Goal: Task Accomplishment & Management: Manage account settings

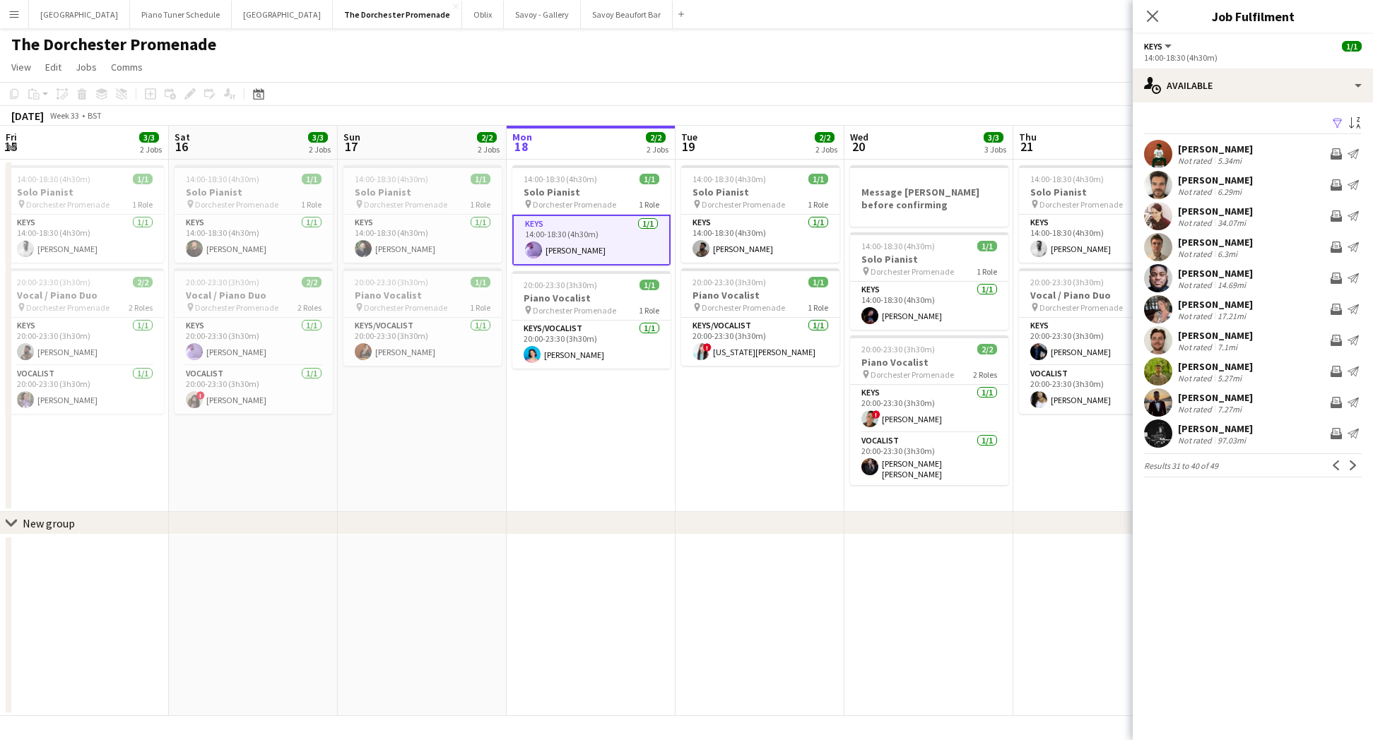
scroll to position [0, 299]
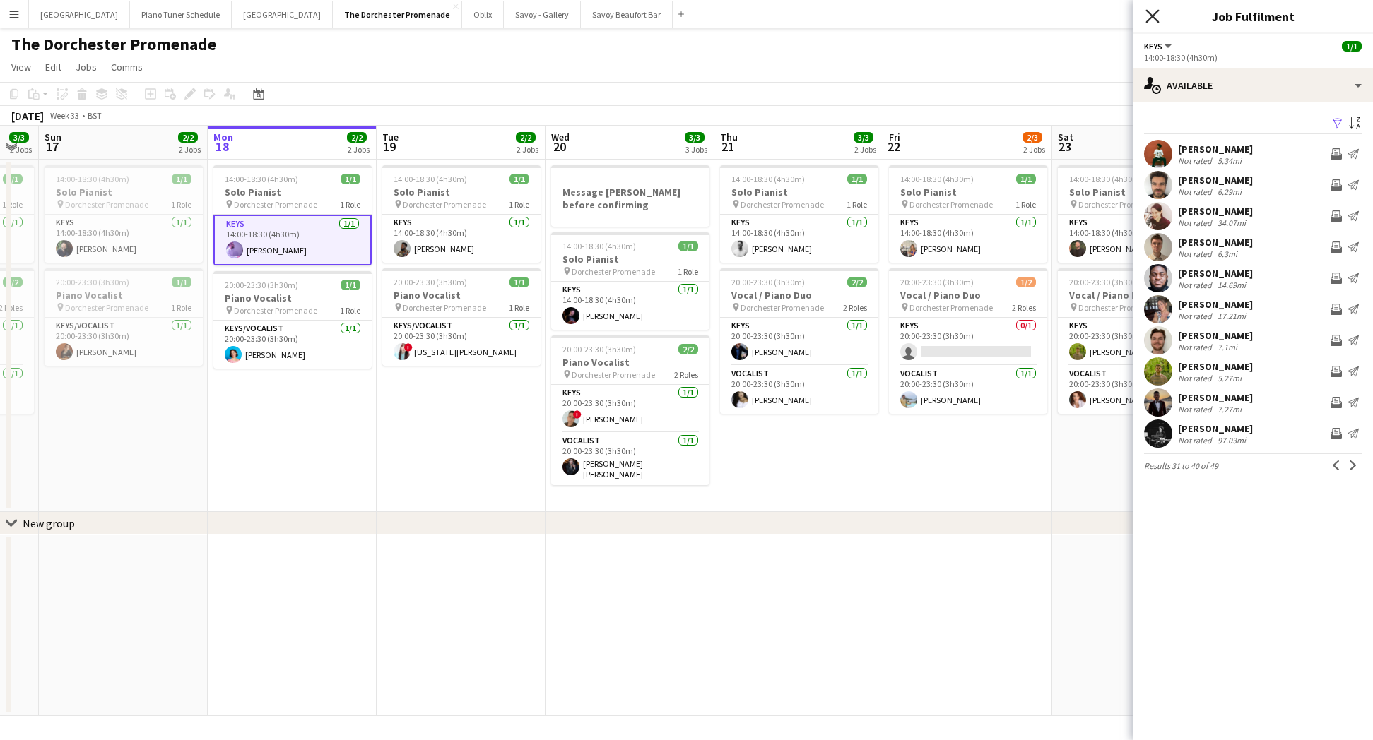
click at [1150, 16] on icon "Close pop-in" at bounding box center [1151, 15] width 13 height 13
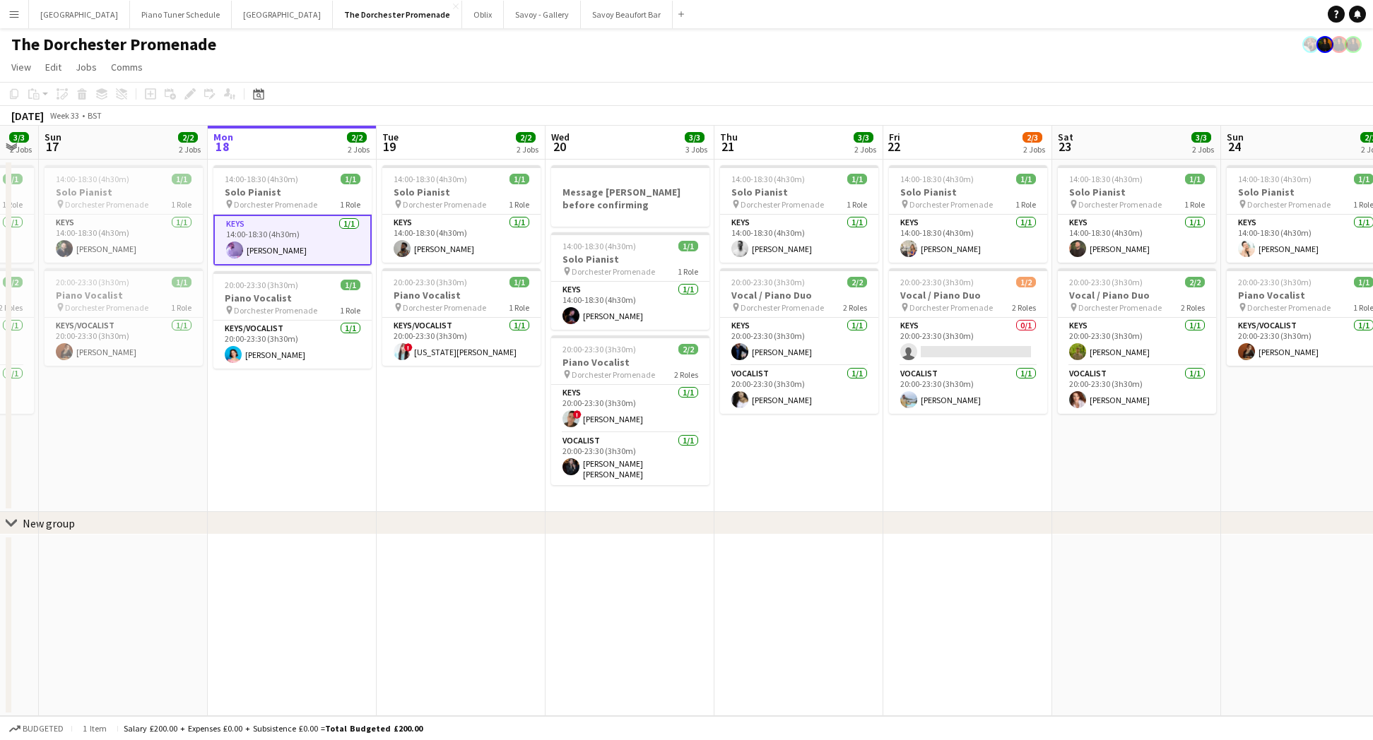
click at [14, 27] on div "Menu Boards Boards Boards All jobs Status Workforce Workforce My Workforce Recr…" at bounding box center [686, 370] width 1373 height 740
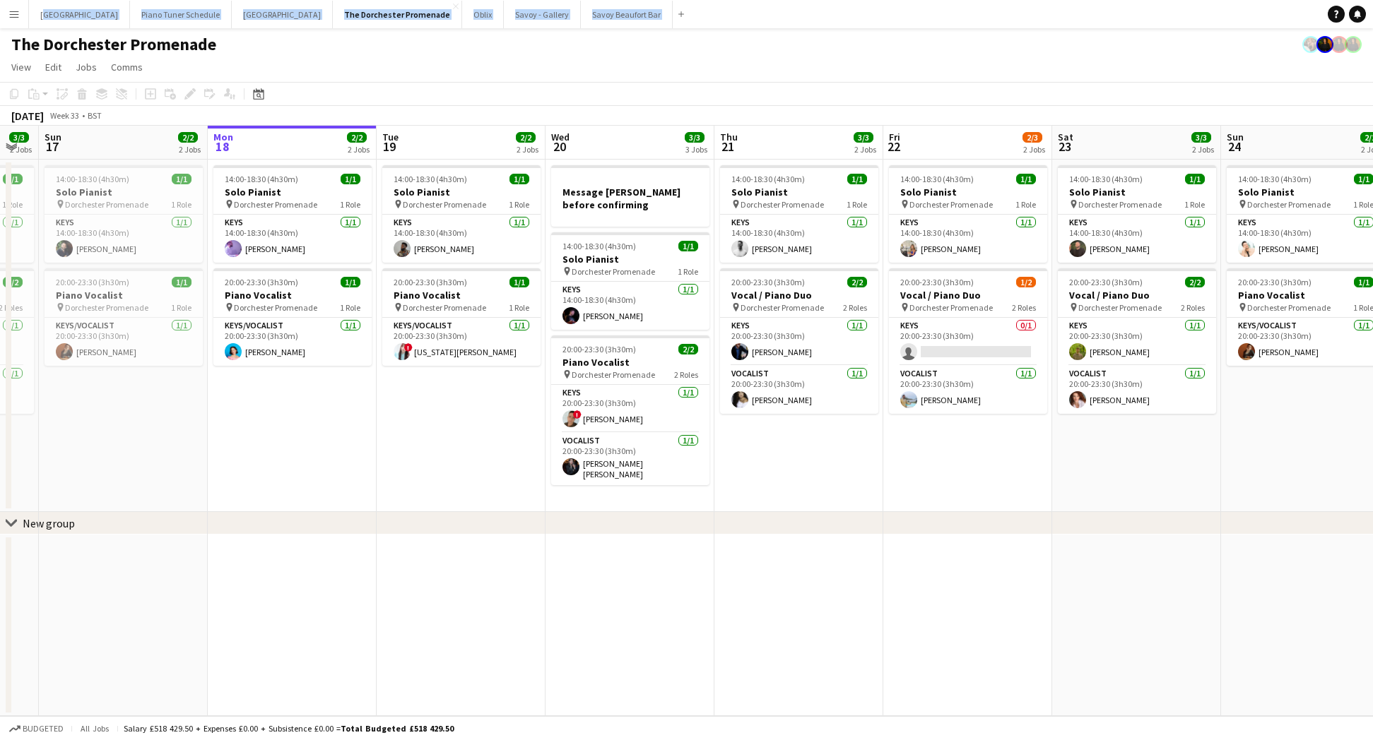
click at [14, 24] on button "Menu" at bounding box center [14, 14] width 28 height 28
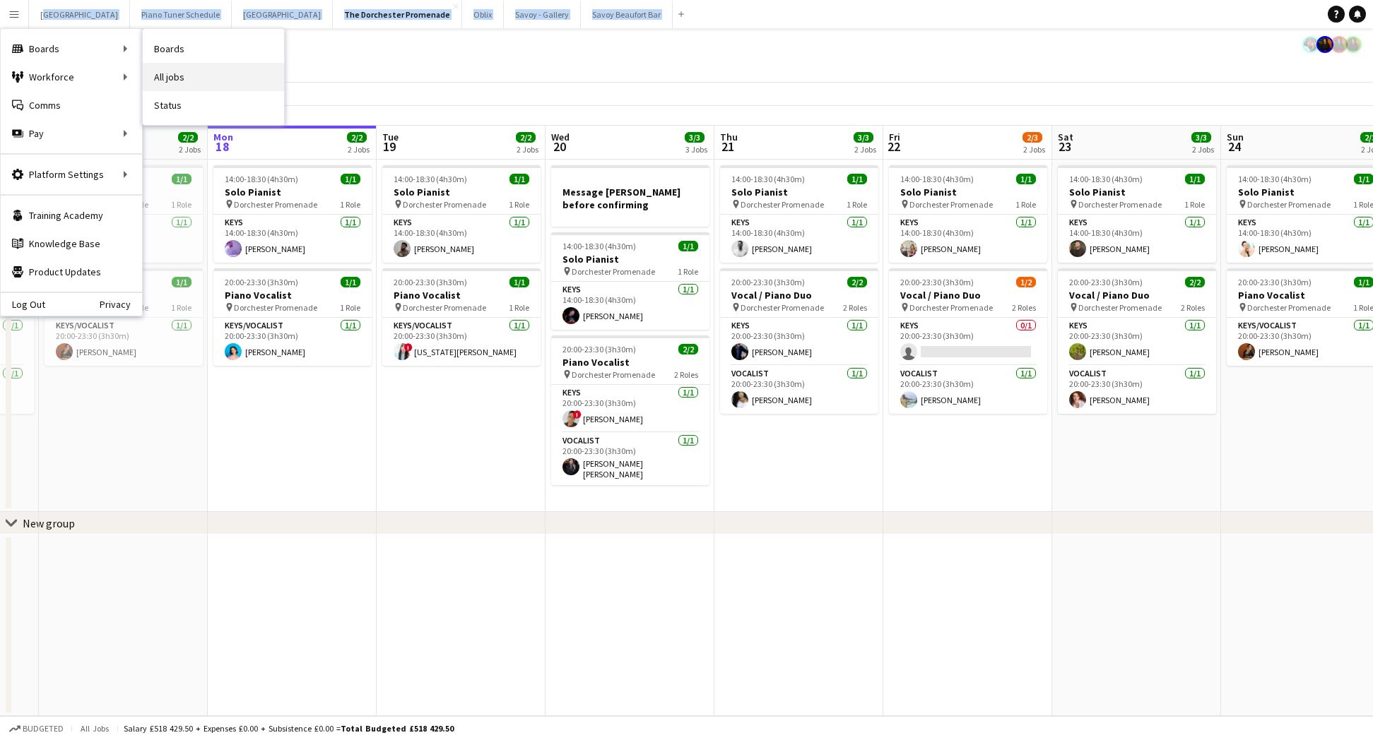
click at [223, 73] on link "All jobs" at bounding box center [213, 77] width 141 height 28
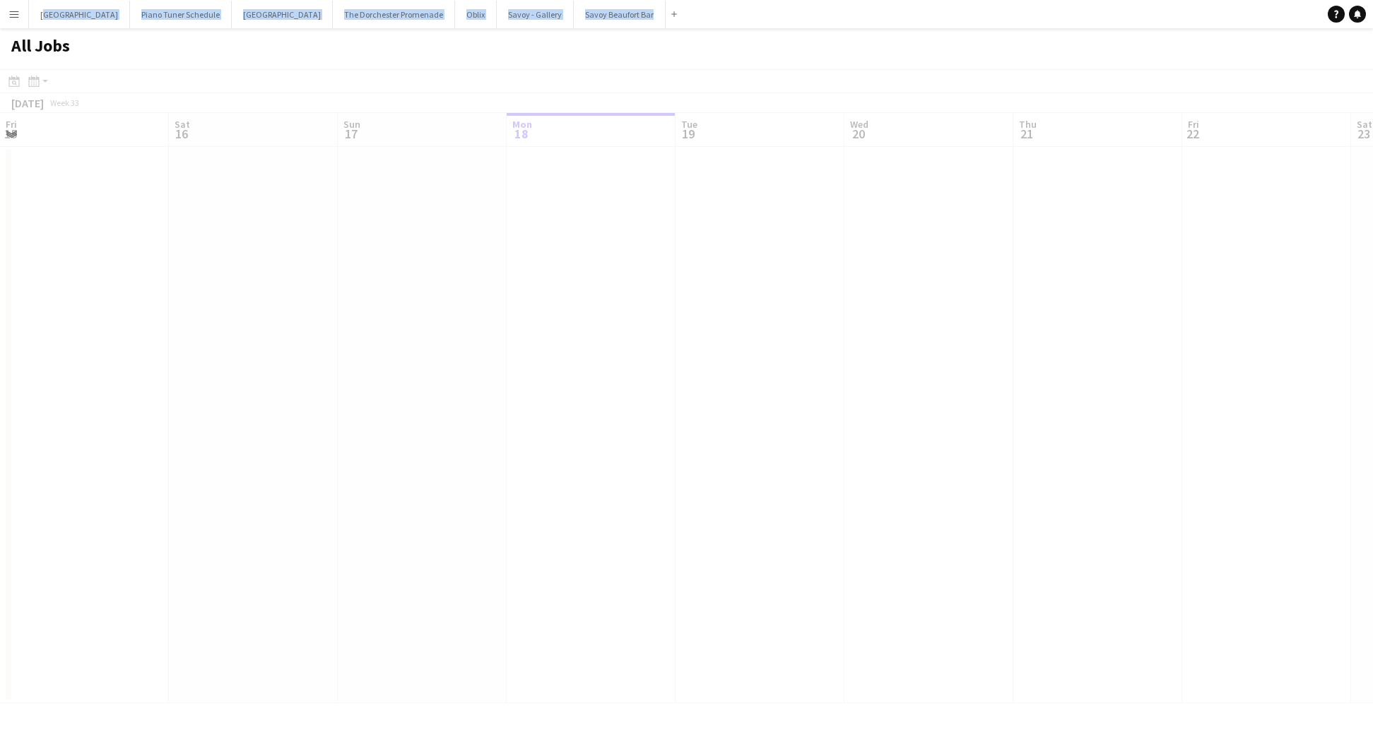
scroll to position [0, 338]
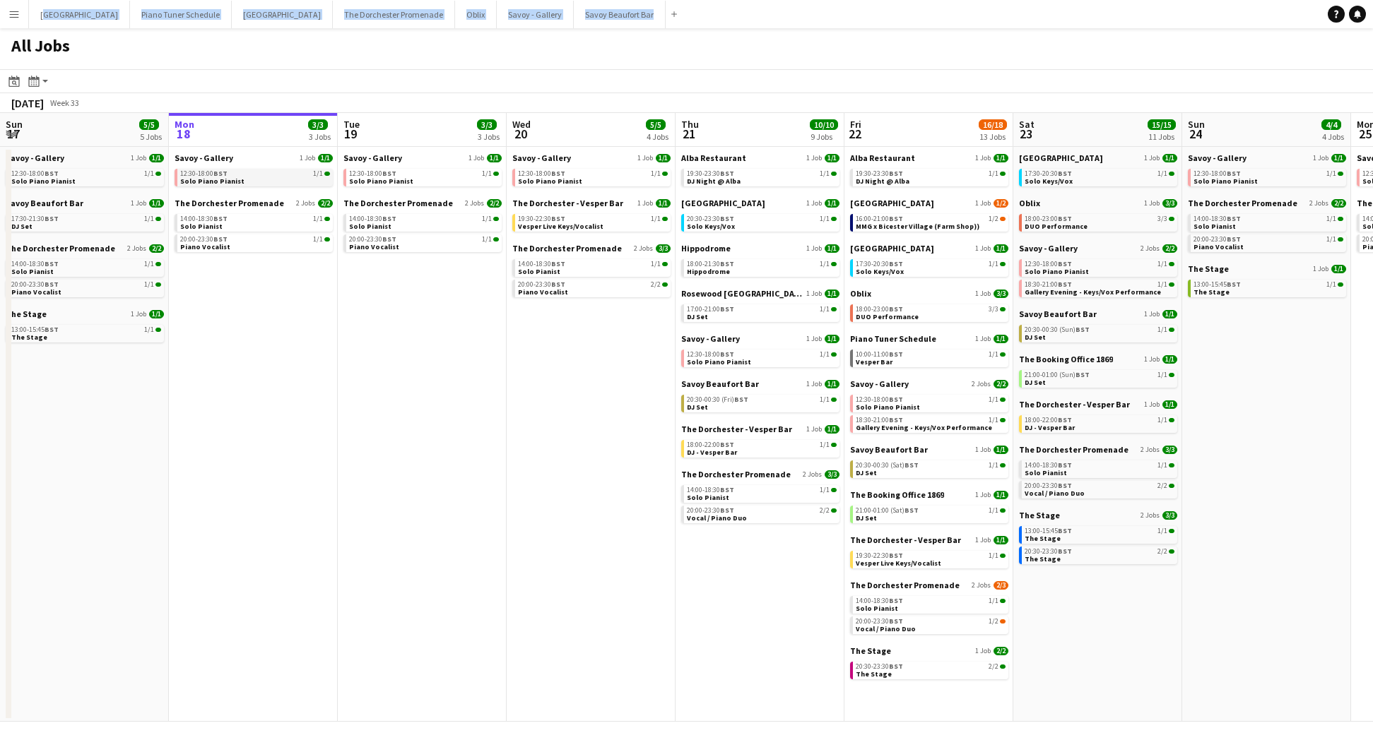
click at [237, 181] on link "12:30-18:00 BST 1/1 Solo Piano Pianist" at bounding box center [255, 177] width 150 height 16
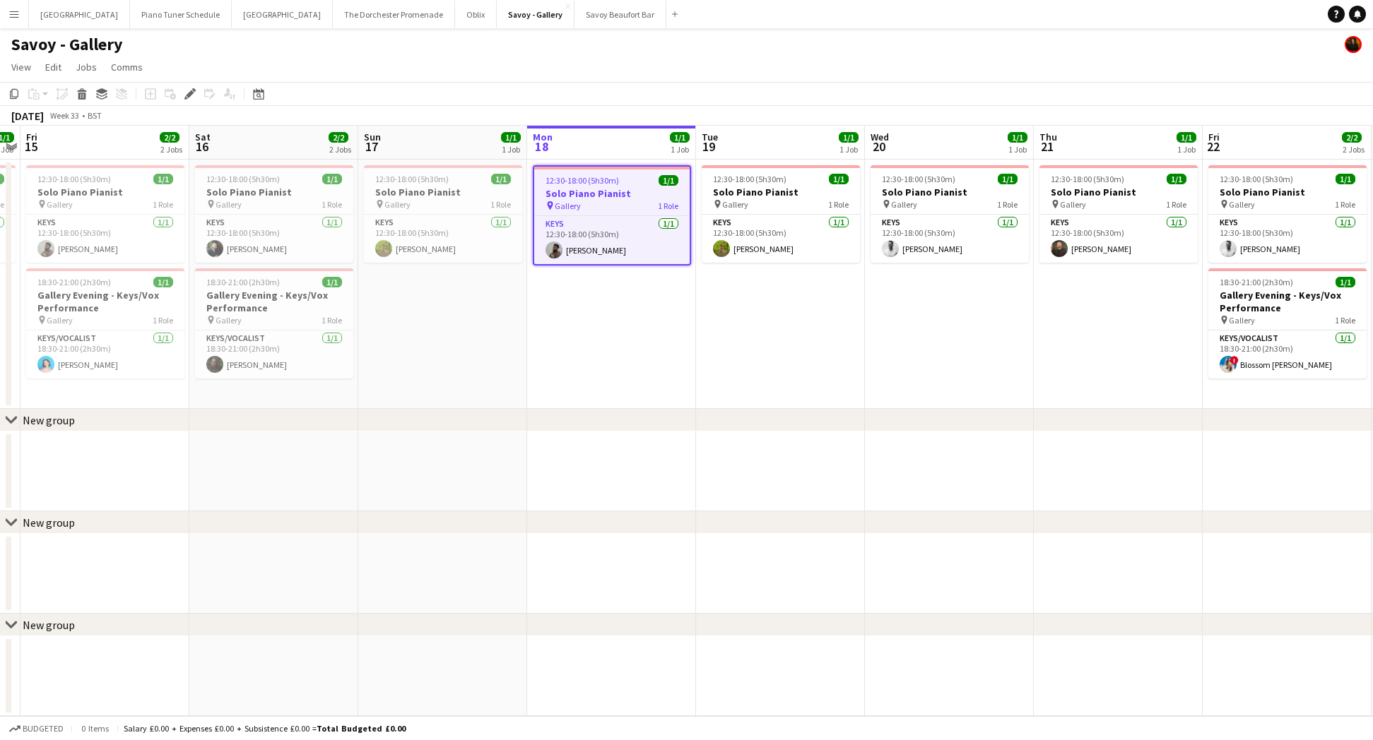
click at [7, 12] on button "Menu" at bounding box center [14, 14] width 28 height 28
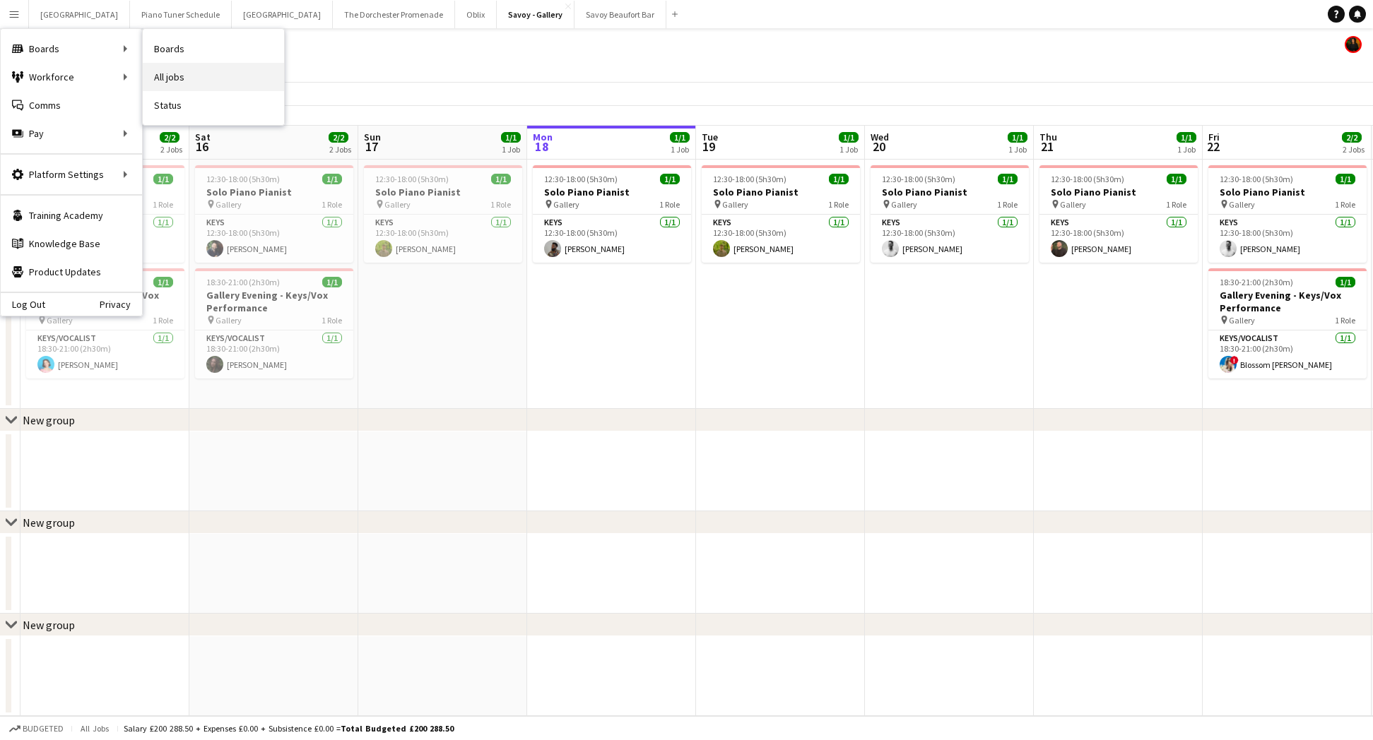
click at [167, 65] on link "All jobs" at bounding box center [213, 77] width 141 height 28
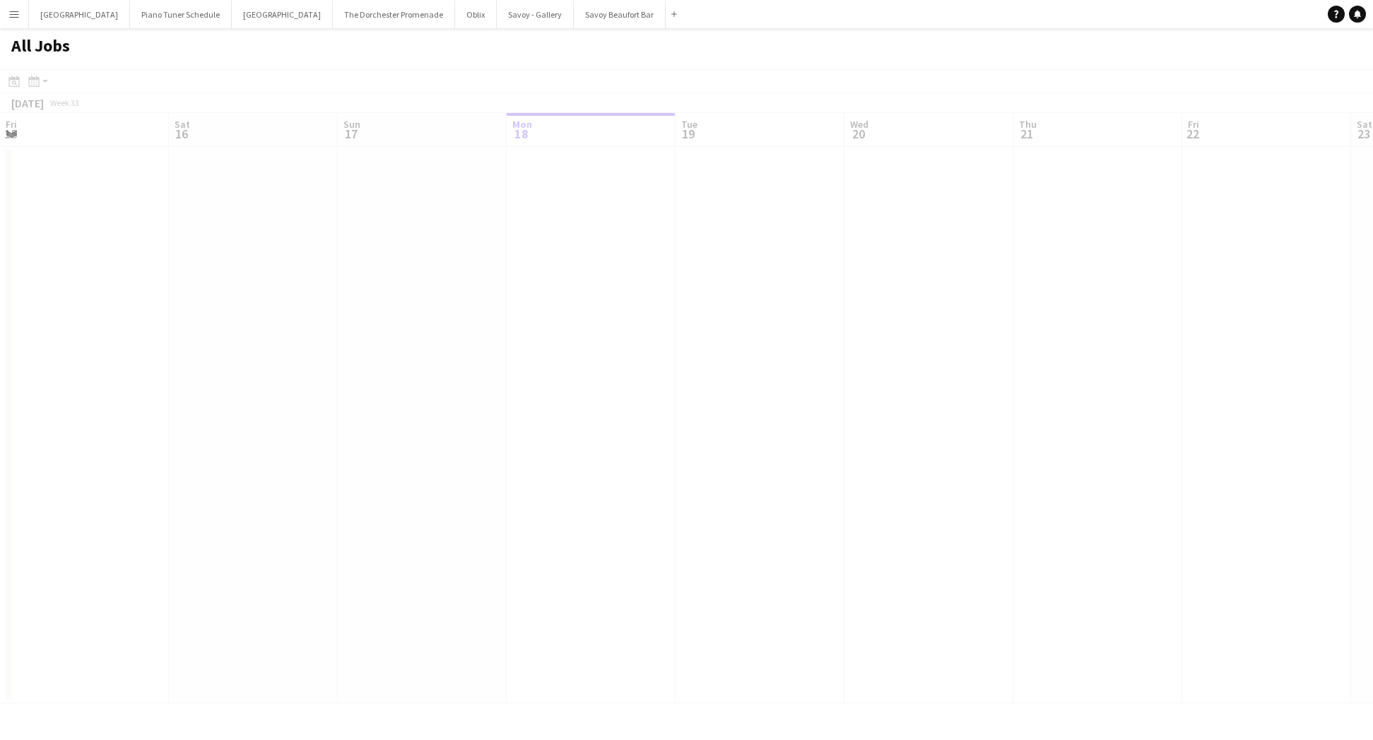
scroll to position [0, 338]
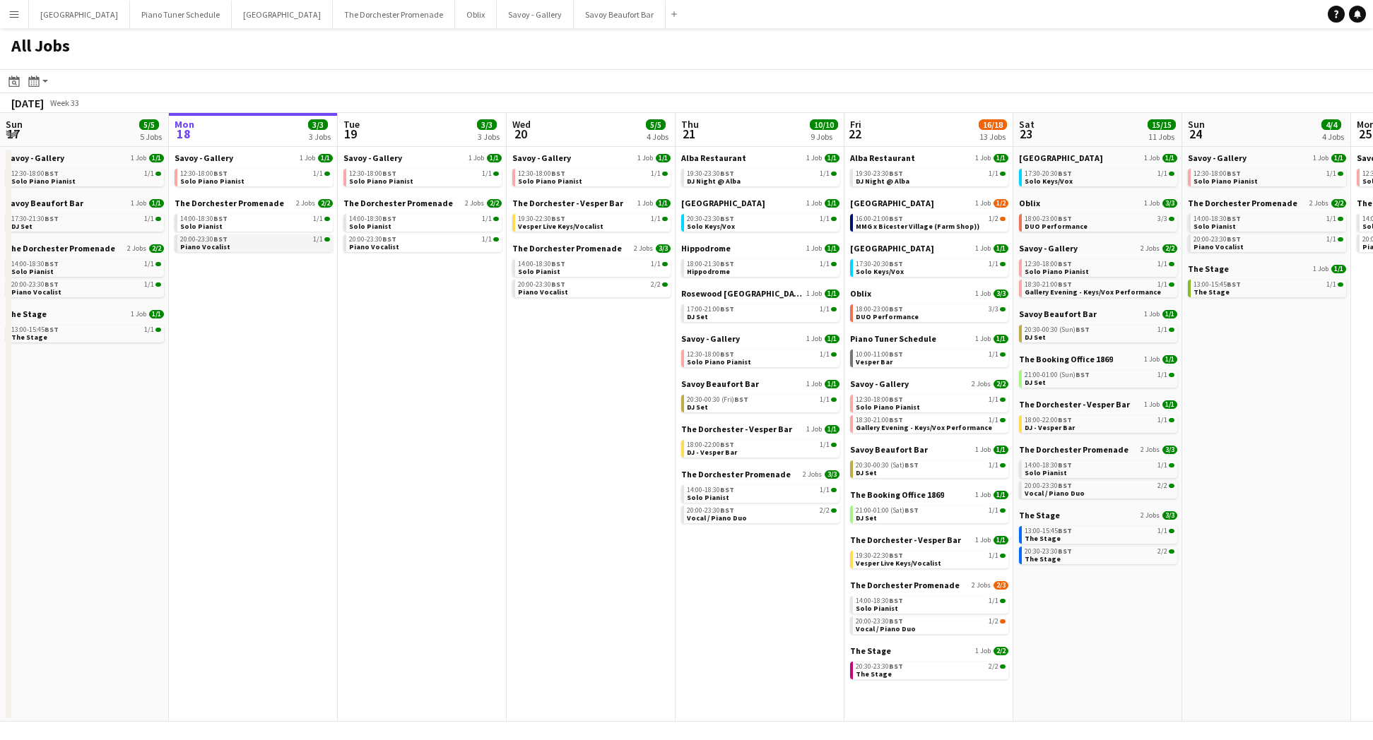
click at [250, 236] on div "20:00-23:30 BST 1/1" at bounding box center [255, 239] width 150 height 7
click at [232, 187] on div "Savoy - Gallery 1 Job 1/1 12:30-18:00 BST 1/1 Solo Piano Pianist" at bounding box center [254, 175] width 158 height 45
click at [236, 183] on link "12:30-18:00 BST 1/1 Solo Piano Pianist" at bounding box center [255, 177] width 150 height 16
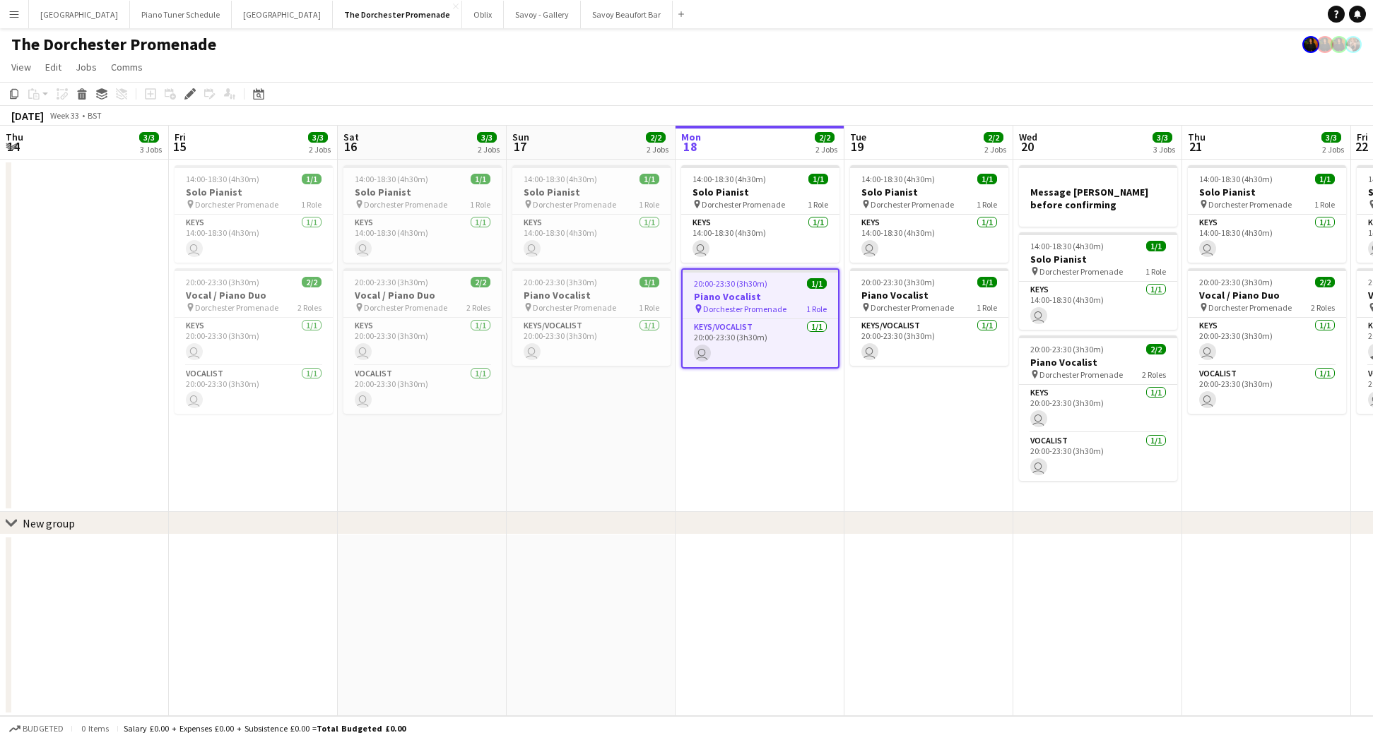
scroll to position [0, 486]
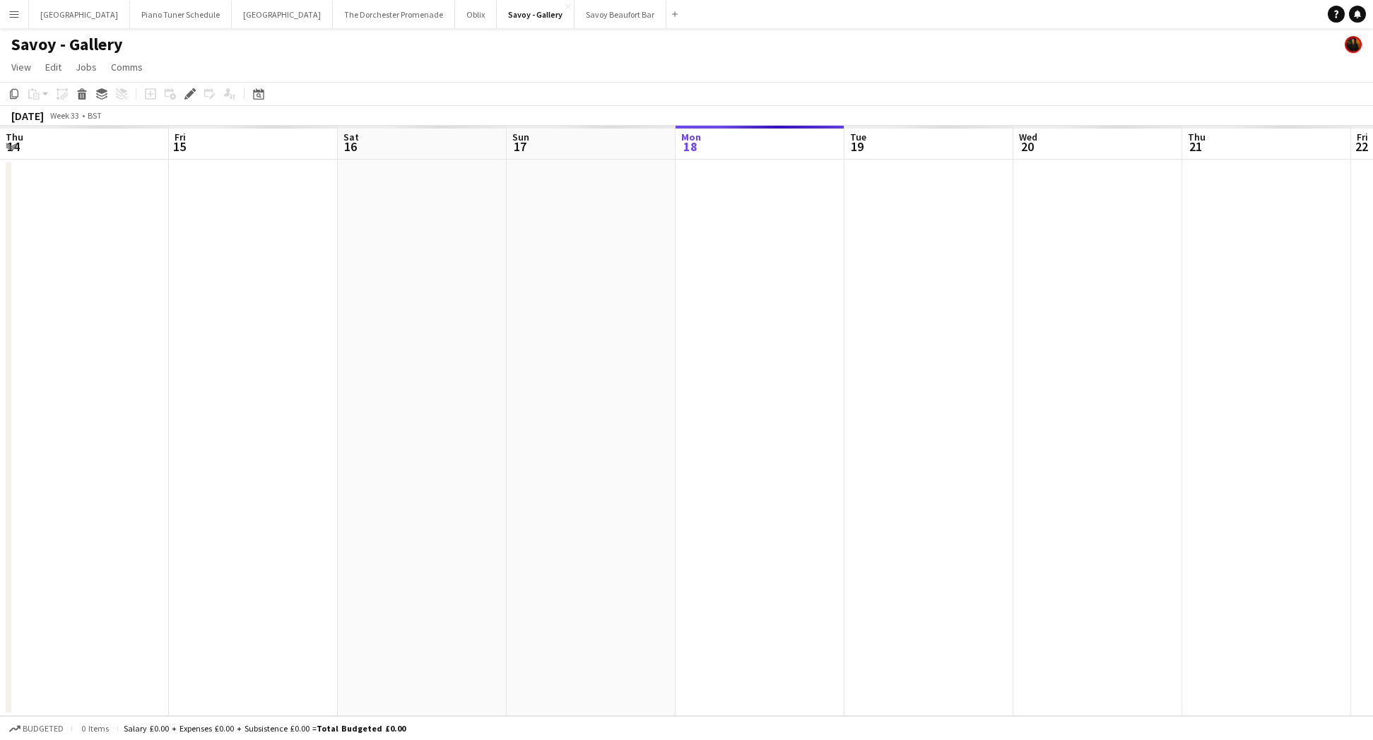
scroll to position [0, 486]
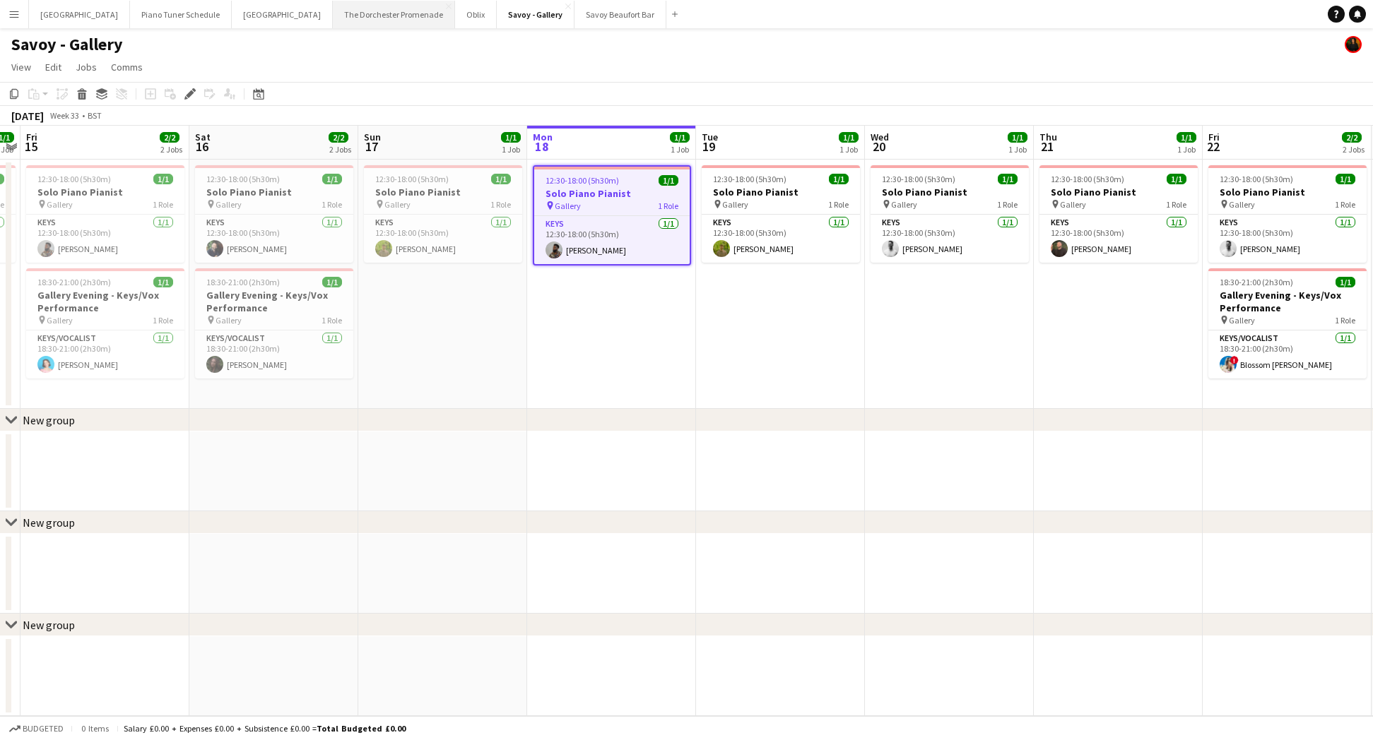
click at [368, 27] on button "The Dorchester Promenade Close" at bounding box center [394, 15] width 122 height 28
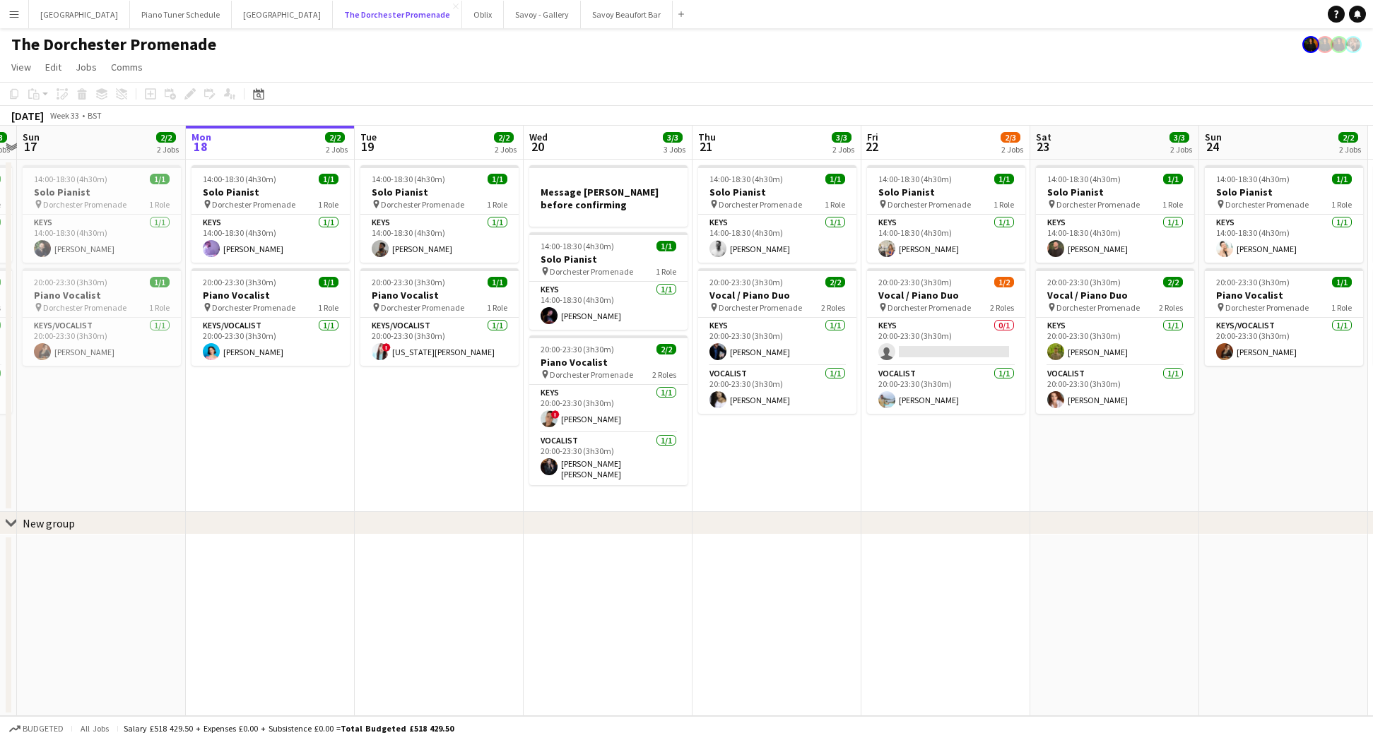
scroll to position [0, 322]
click at [462, 17] on button "Oblix Close" at bounding box center [483, 15] width 42 height 28
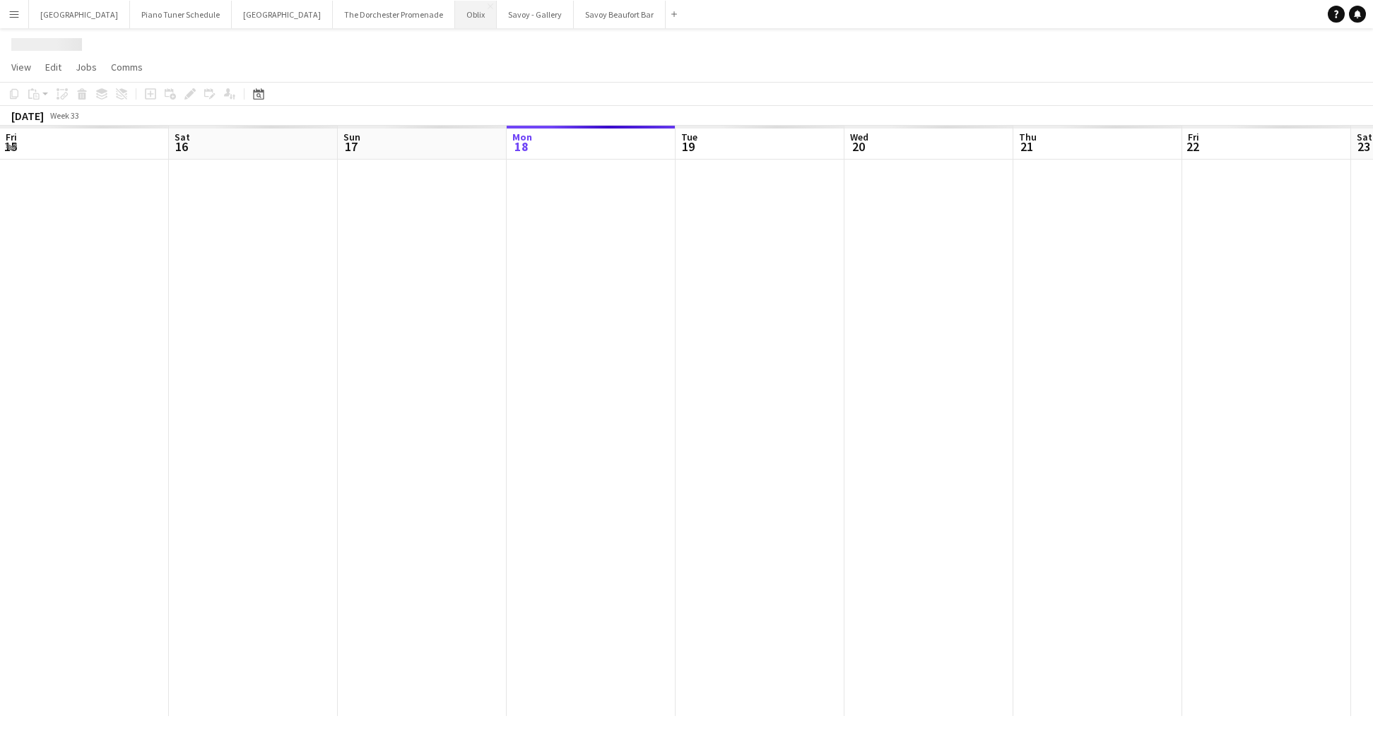
scroll to position [0, 338]
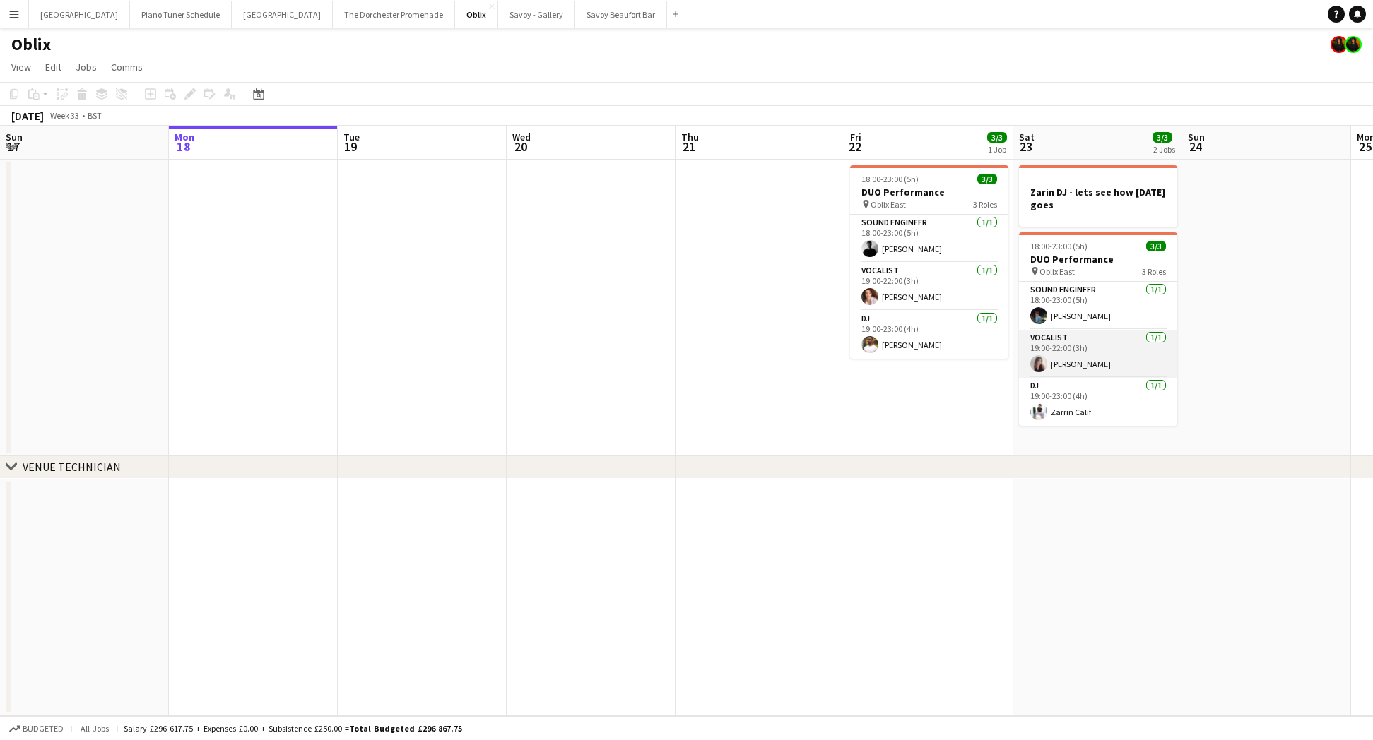
click at [1080, 353] on app-card-role "Vocalist 1/1 19:00-22:00 (3h) Elly Grice" at bounding box center [1098, 354] width 158 height 48
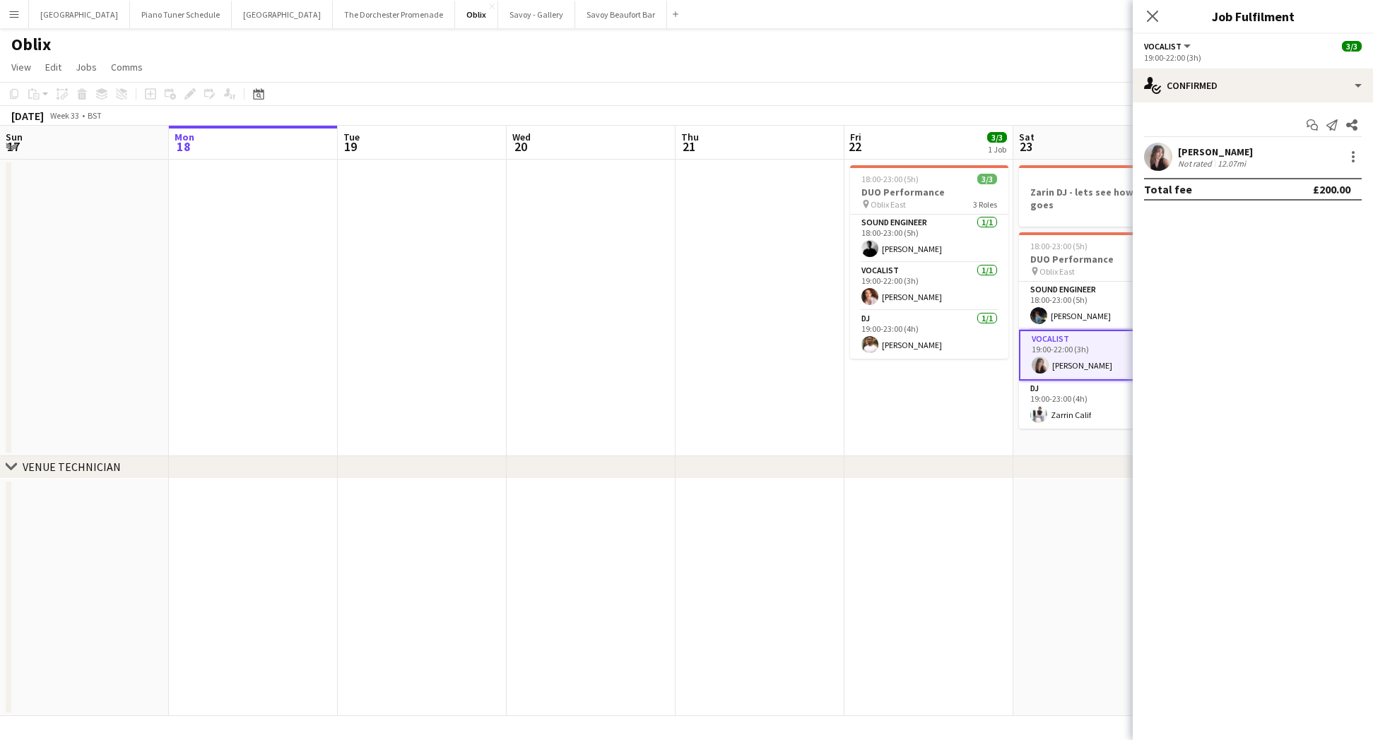
click at [1158, 150] on app-user-avatar at bounding box center [1158, 157] width 28 height 28
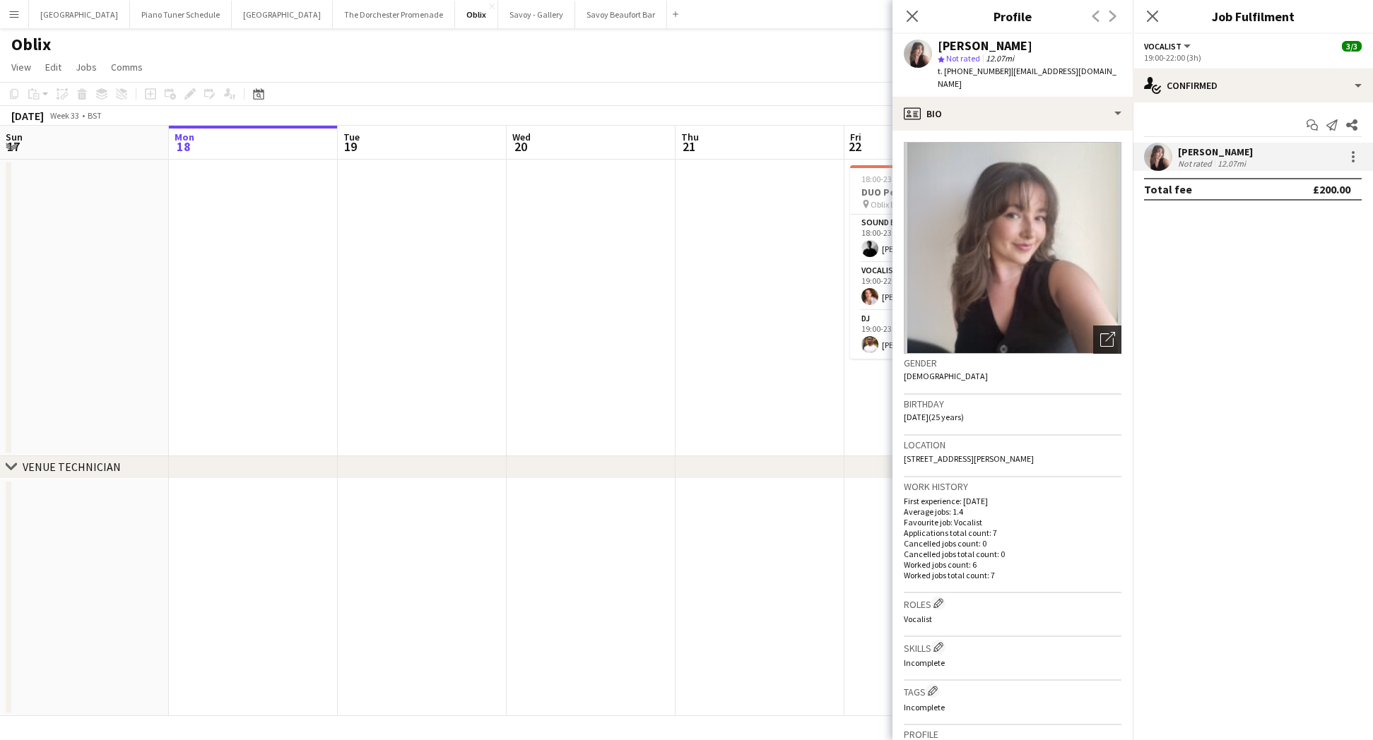
click at [1115, 326] on div "Open photos pop-in" at bounding box center [1107, 340] width 28 height 28
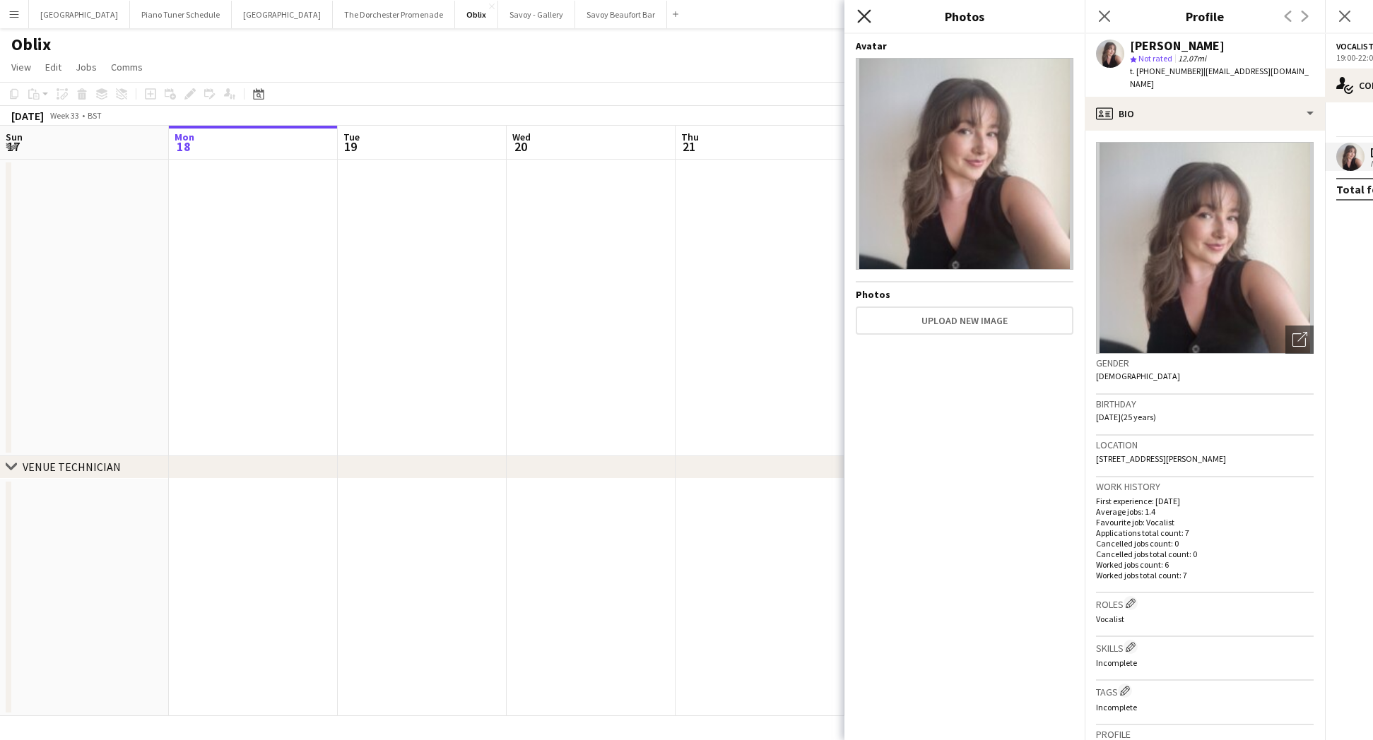
click at [860, 9] on icon "Close pop-in" at bounding box center [863, 15] width 13 height 13
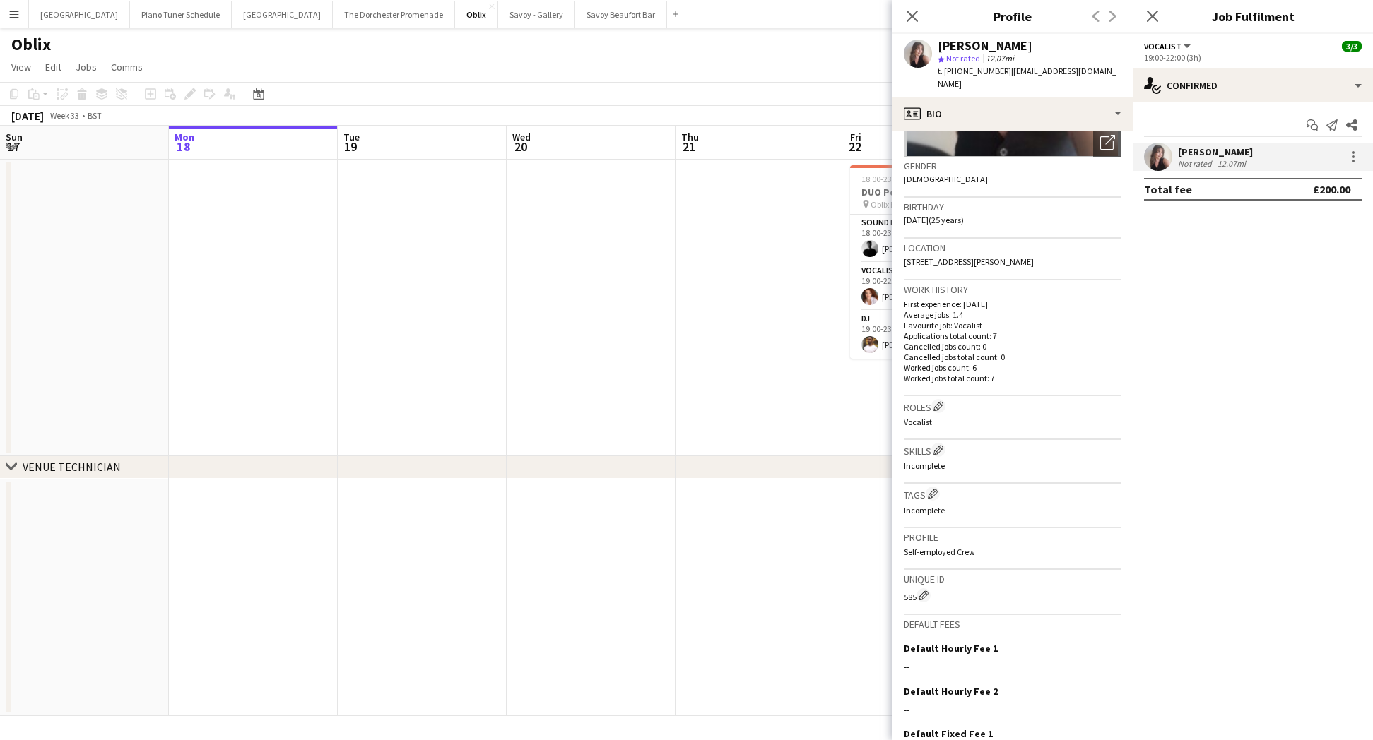
scroll to position [309, 0]
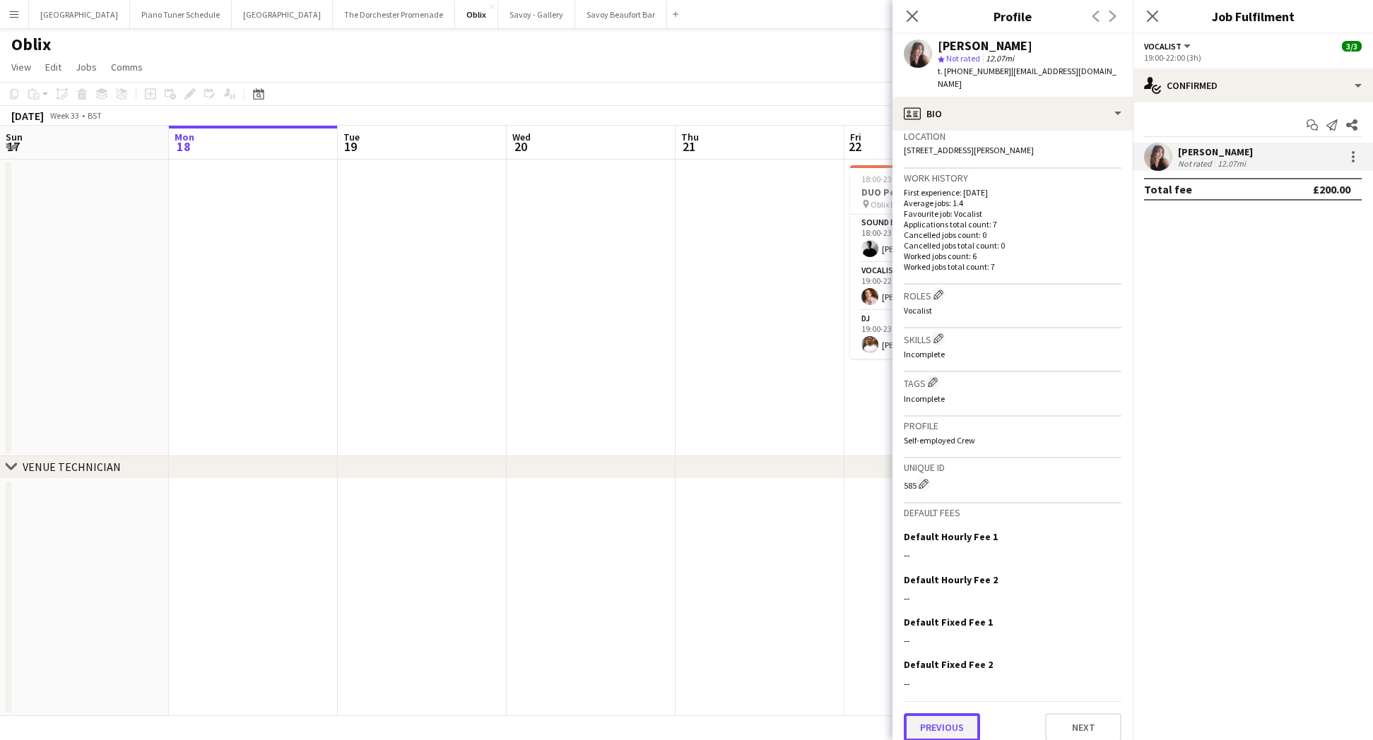
click at [950, 714] on button "Previous" at bounding box center [942, 728] width 76 height 28
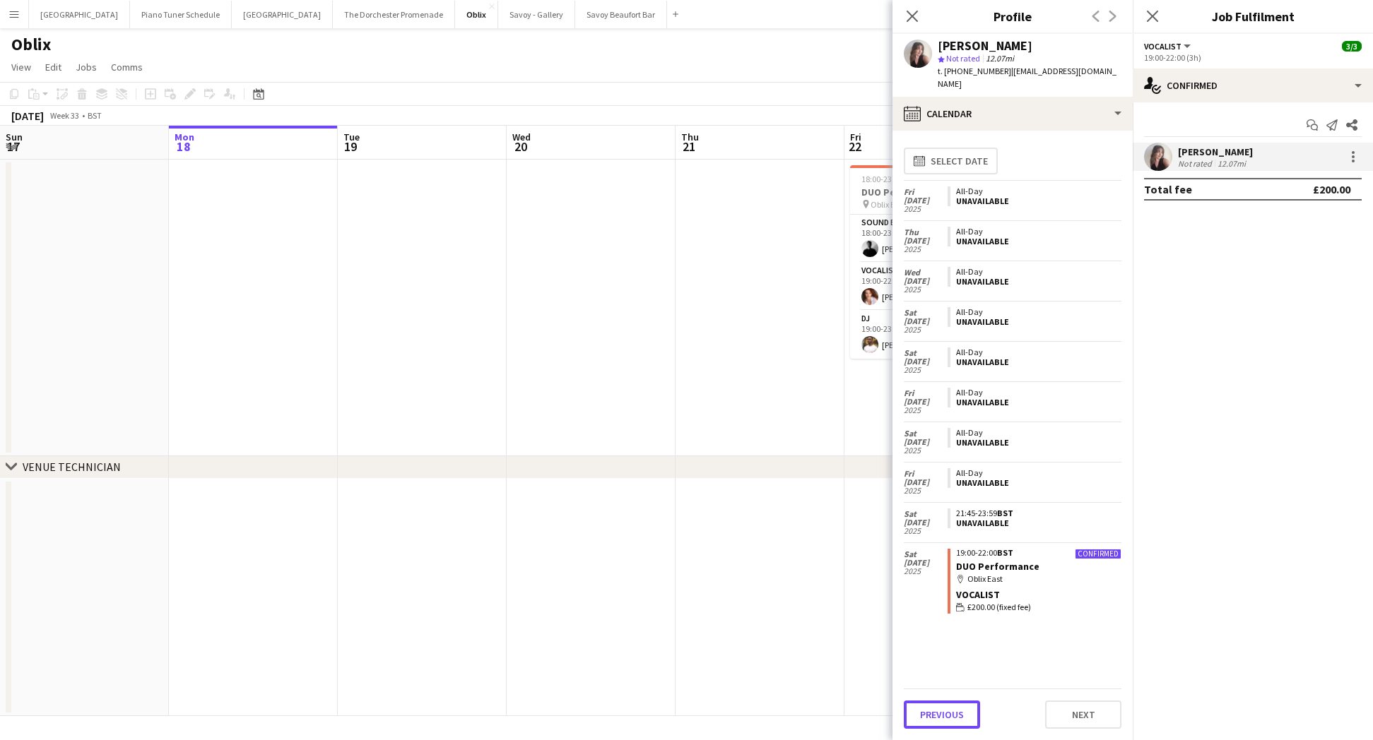
click at [950, 709] on button "Previous" at bounding box center [942, 715] width 76 height 28
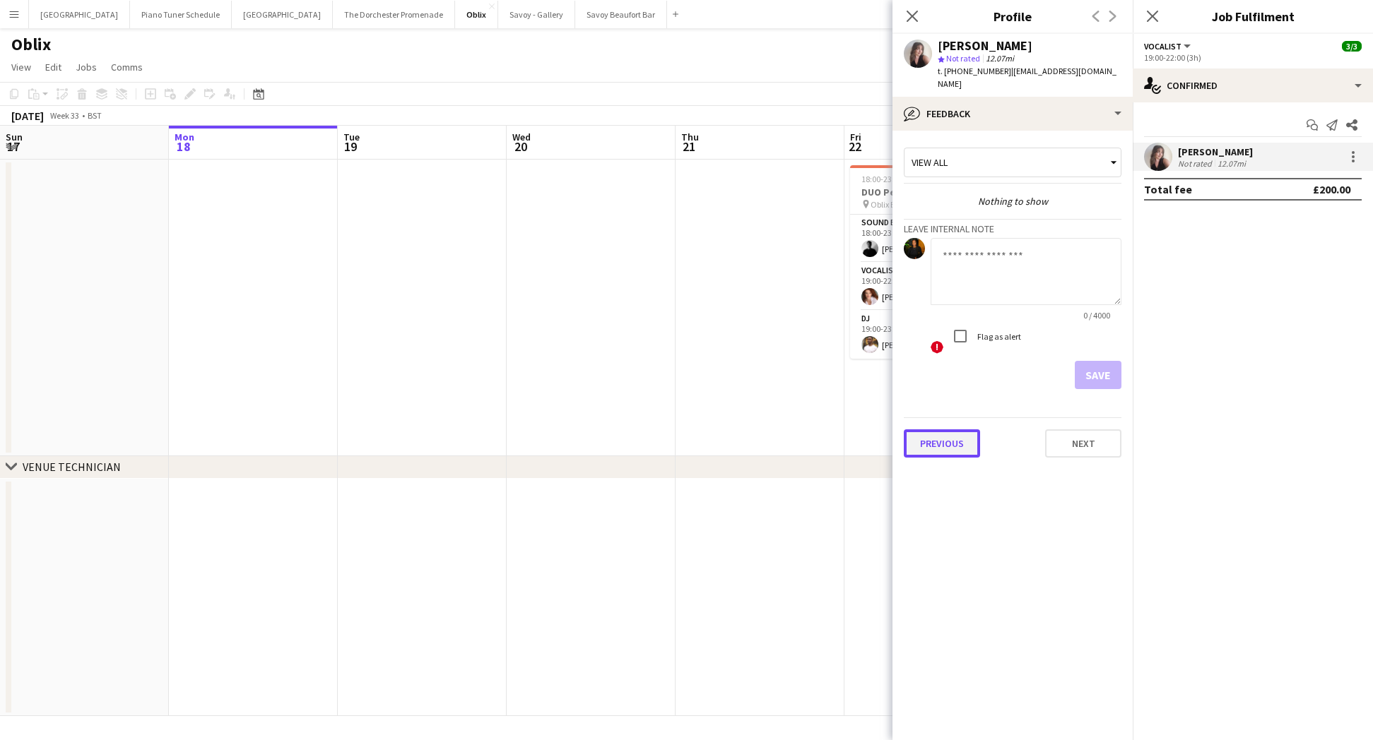
click at [942, 432] on button "Previous" at bounding box center [942, 444] width 76 height 28
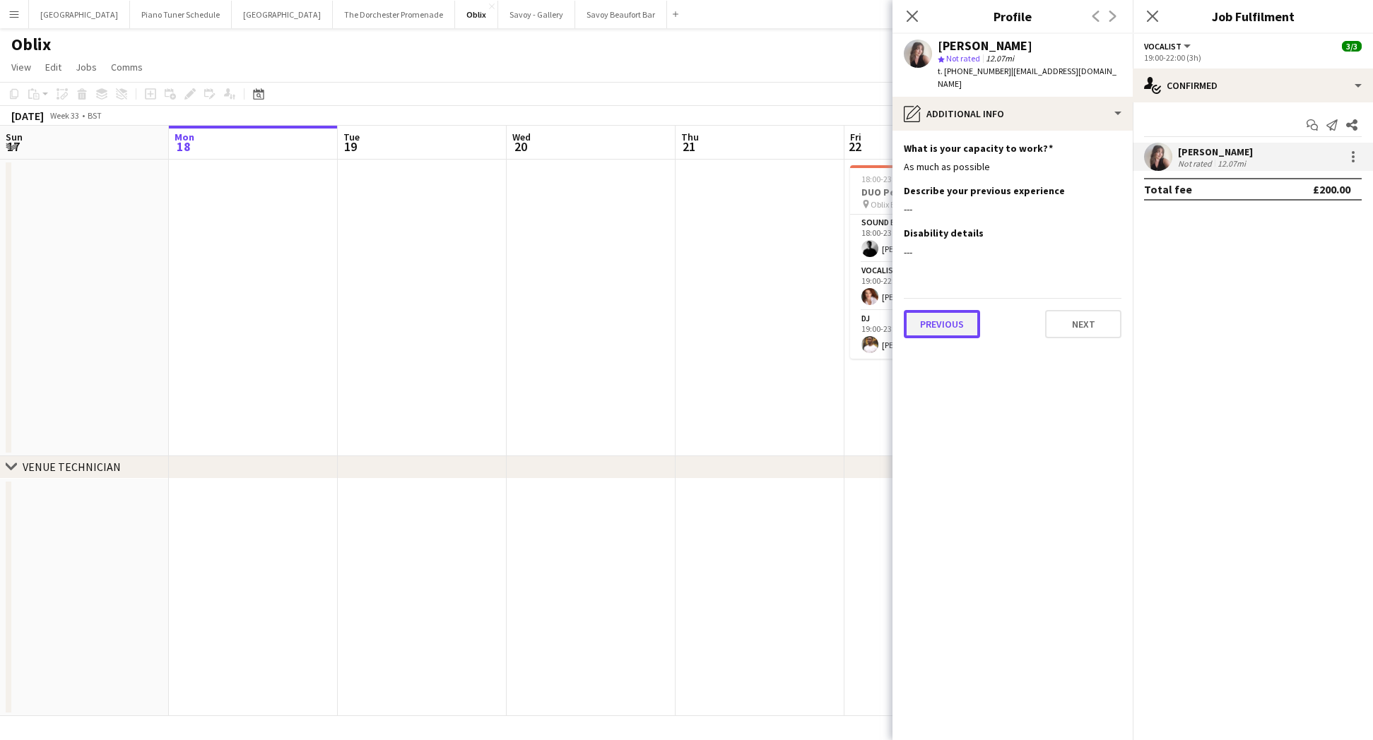
click at [935, 310] on button "Previous" at bounding box center [942, 324] width 76 height 28
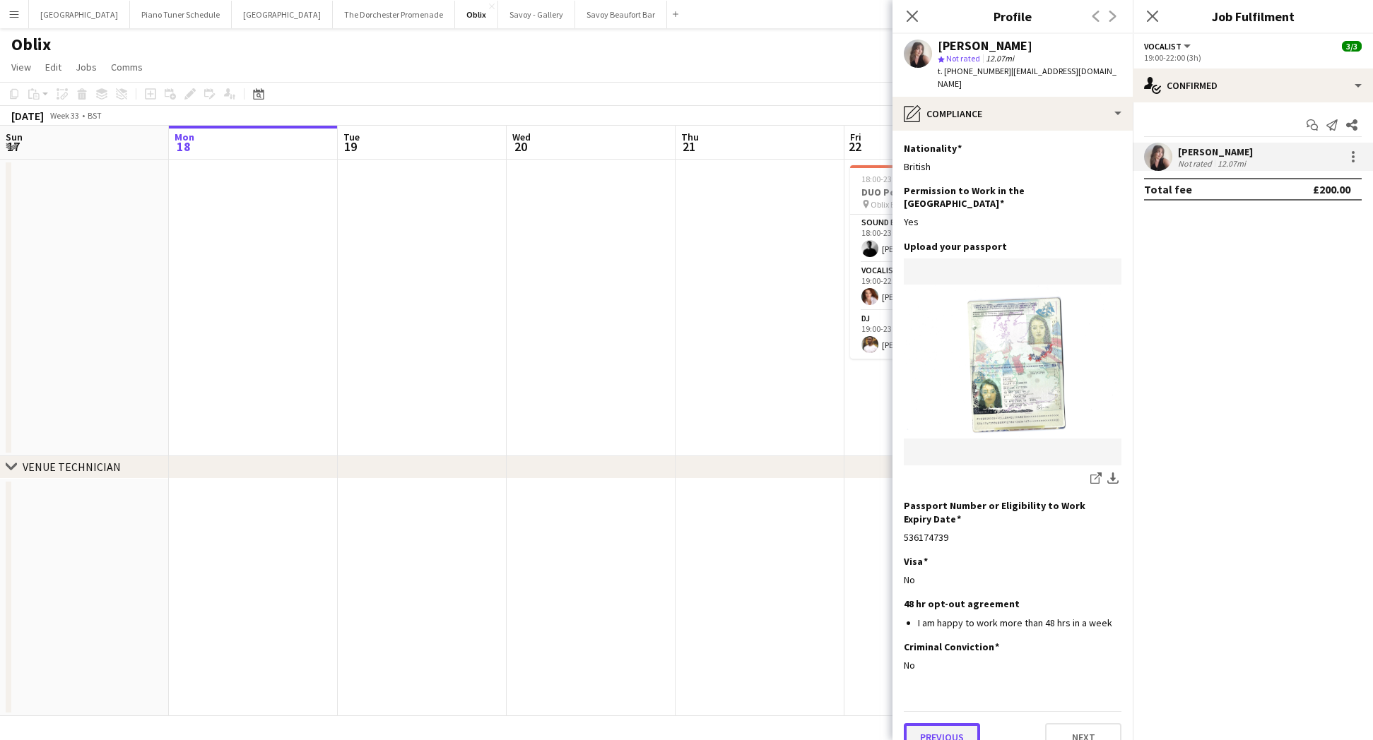
click at [938, 723] on button "Previous" at bounding box center [942, 737] width 76 height 28
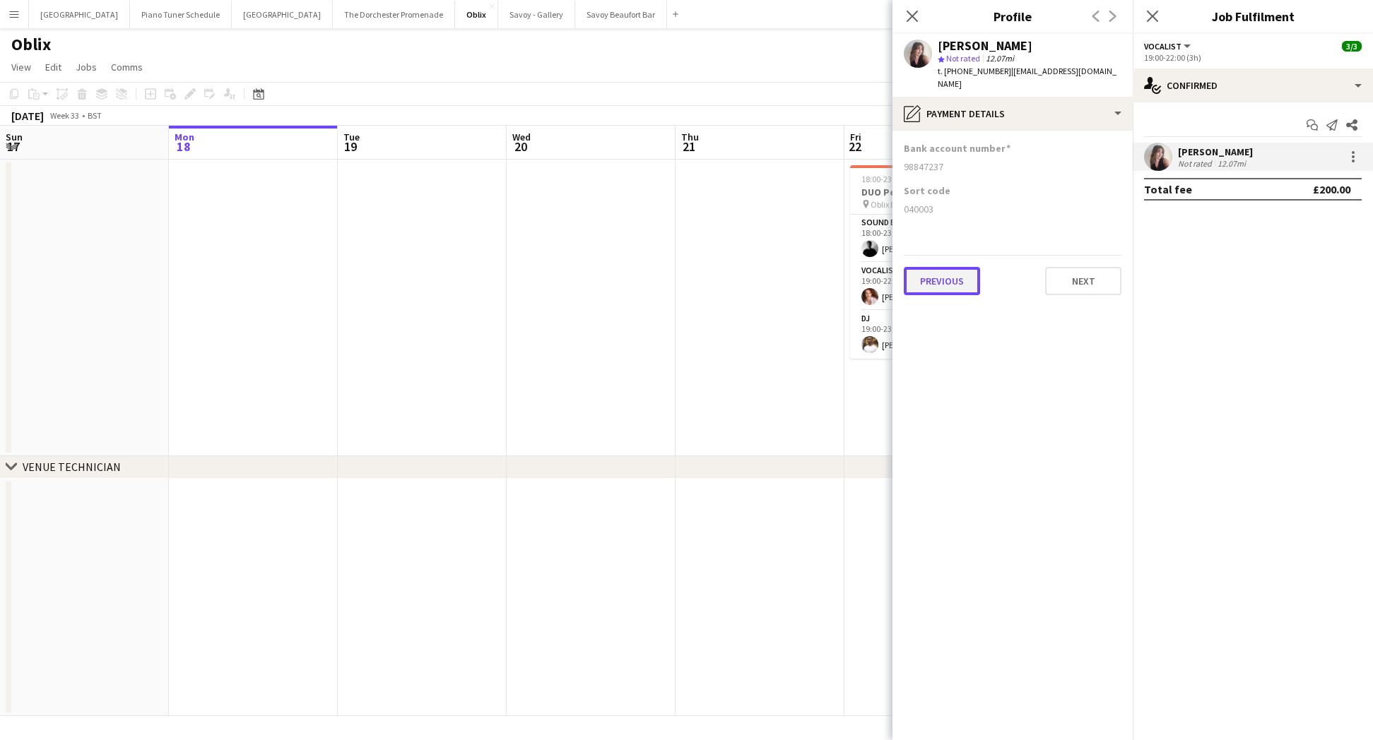
click at [948, 267] on button "Previous" at bounding box center [942, 281] width 76 height 28
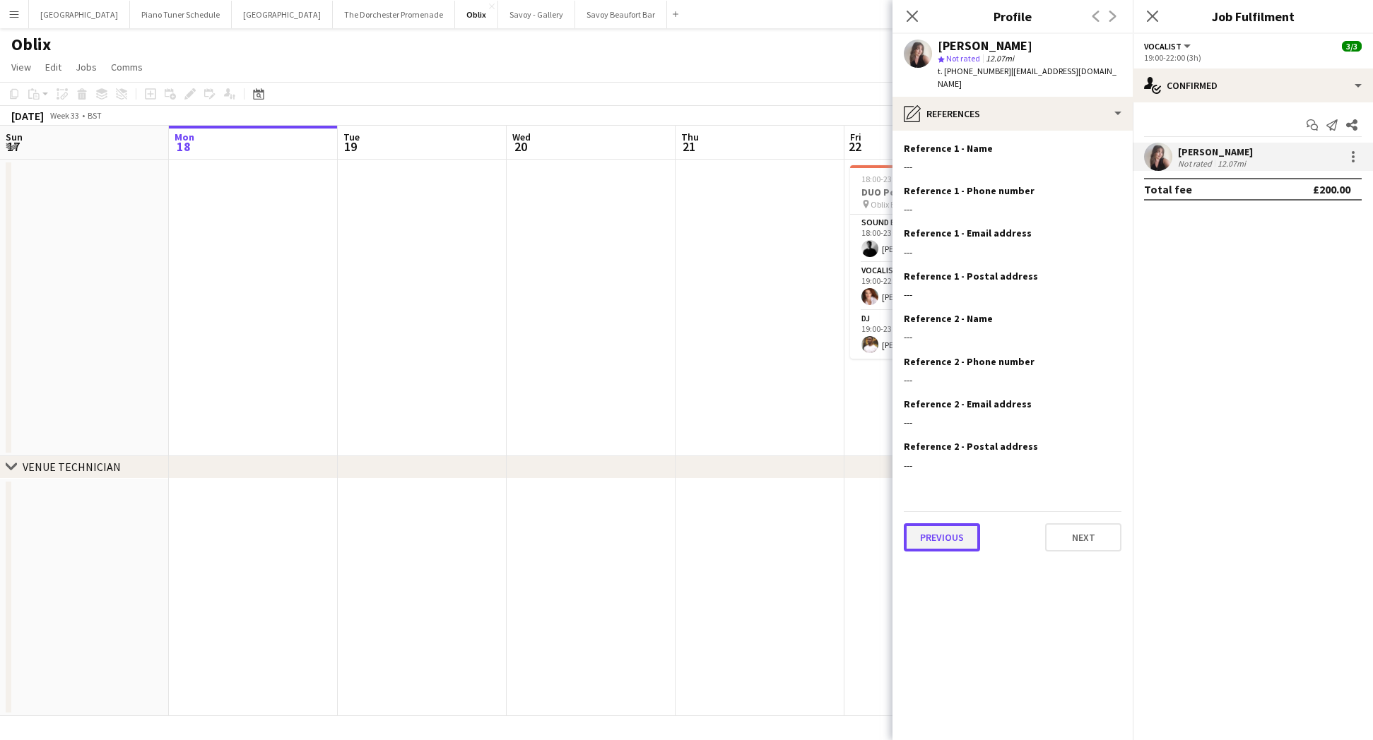
click at [940, 534] on button "Previous" at bounding box center [942, 538] width 76 height 28
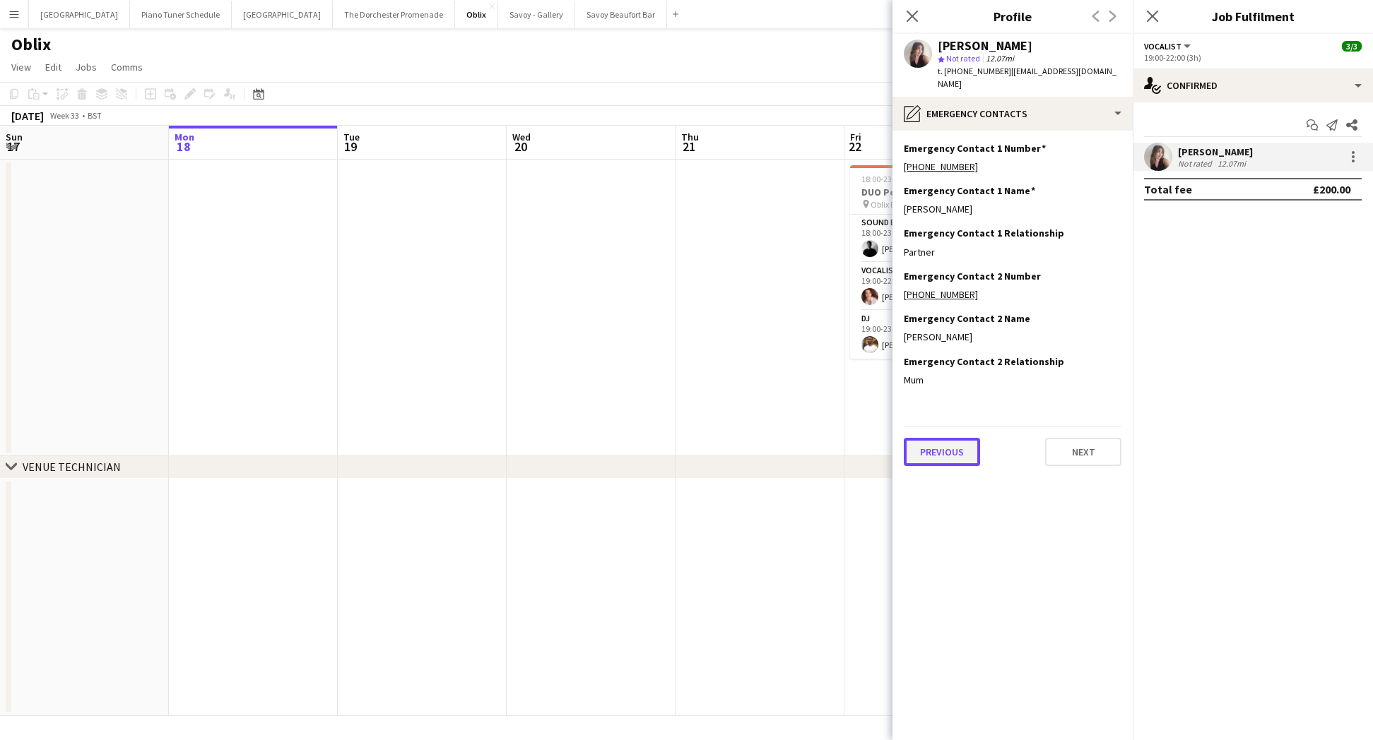
click at [952, 438] on button "Previous" at bounding box center [942, 452] width 76 height 28
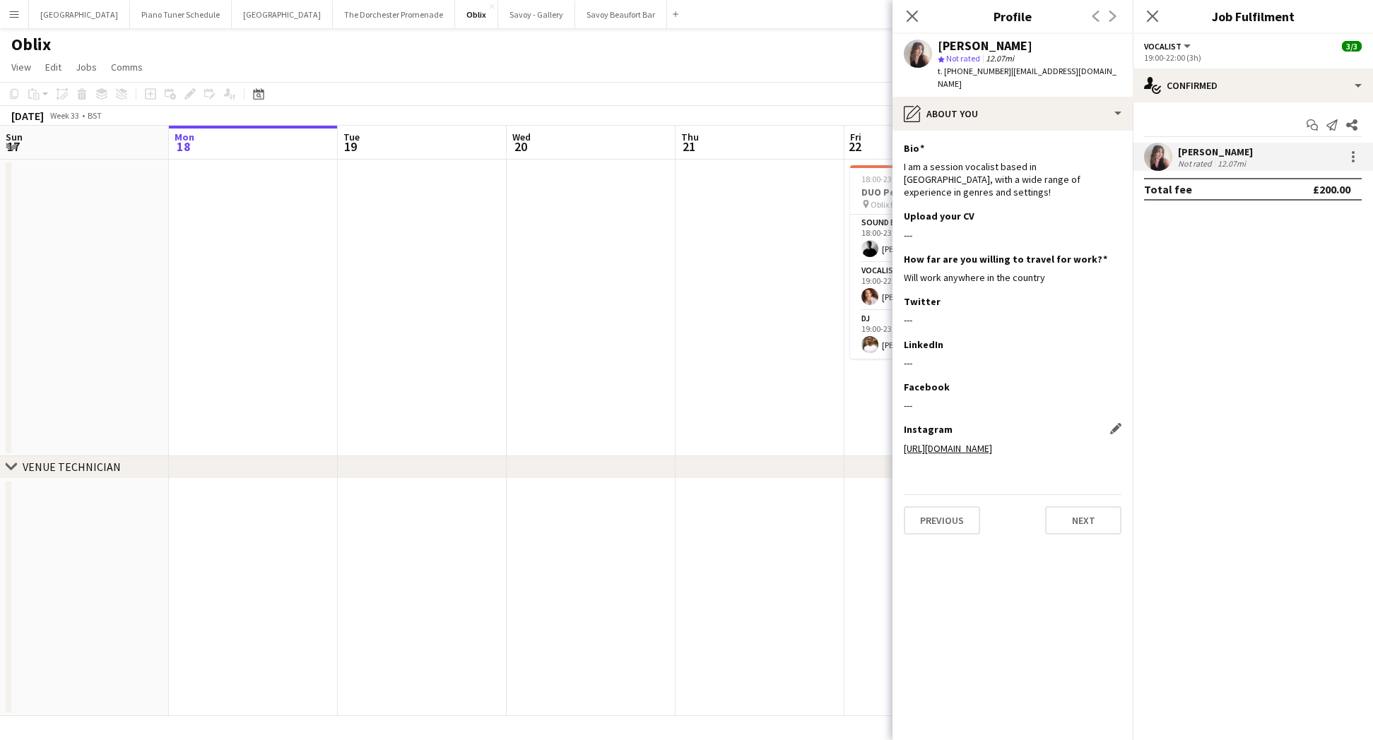
click at [970, 442] on link "https://www.instagram.com/ellygricemusic" at bounding box center [948, 448] width 88 height 13
click at [915, 11] on icon "Close pop-in" at bounding box center [911, 15] width 13 height 13
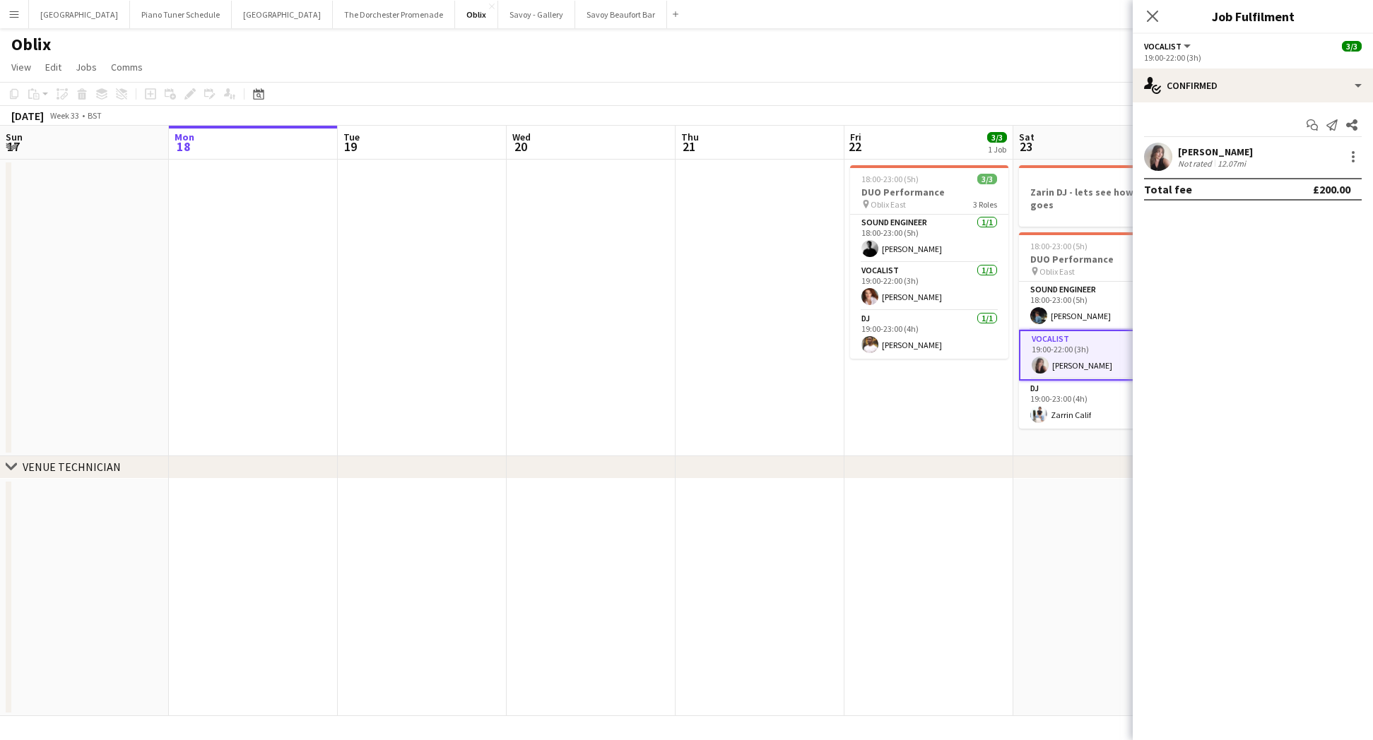
click at [21, 16] on button "Menu" at bounding box center [14, 14] width 28 height 28
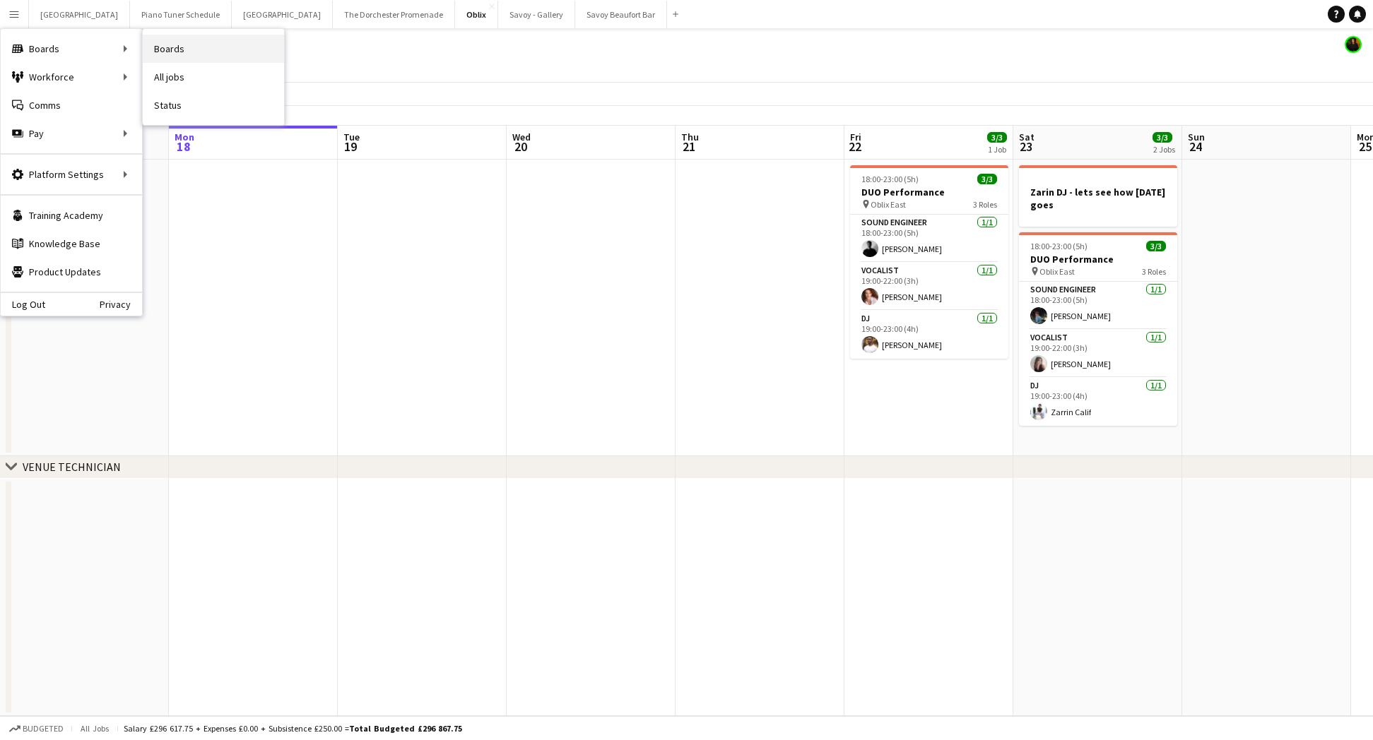
click at [169, 54] on link "Boards" at bounding box center [213, 49] width 141 height 28
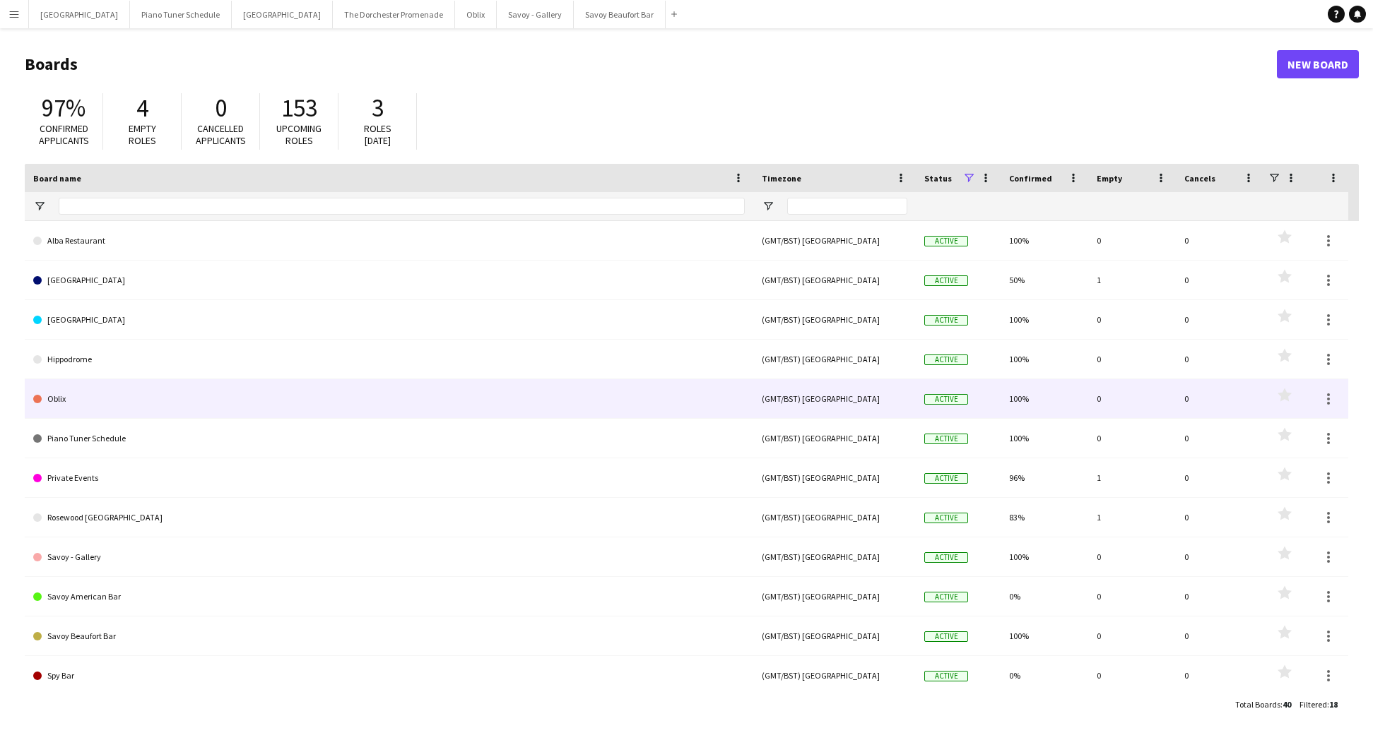
scroll to position [242, 0]
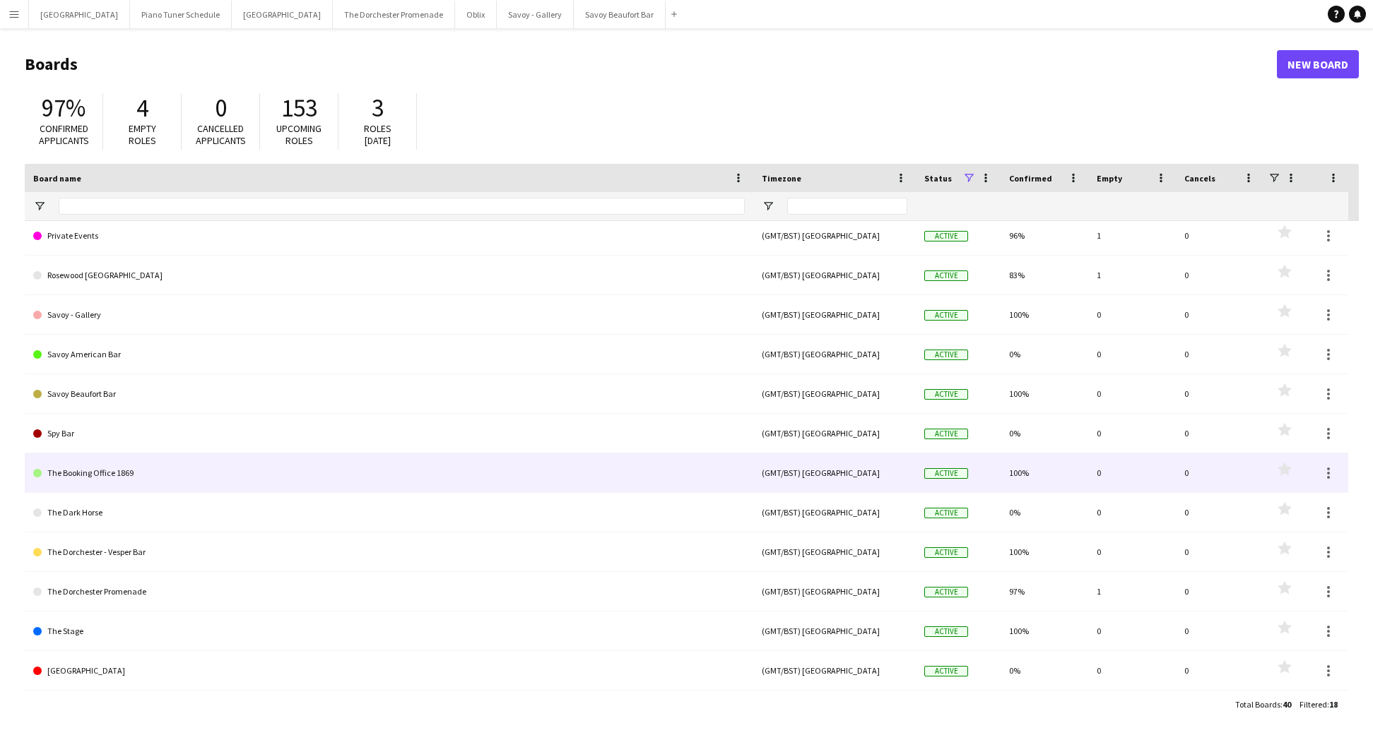
click at [228, 480] on link "The Booking Office 1869" at bounding box center [388, 474] width 711 height 40
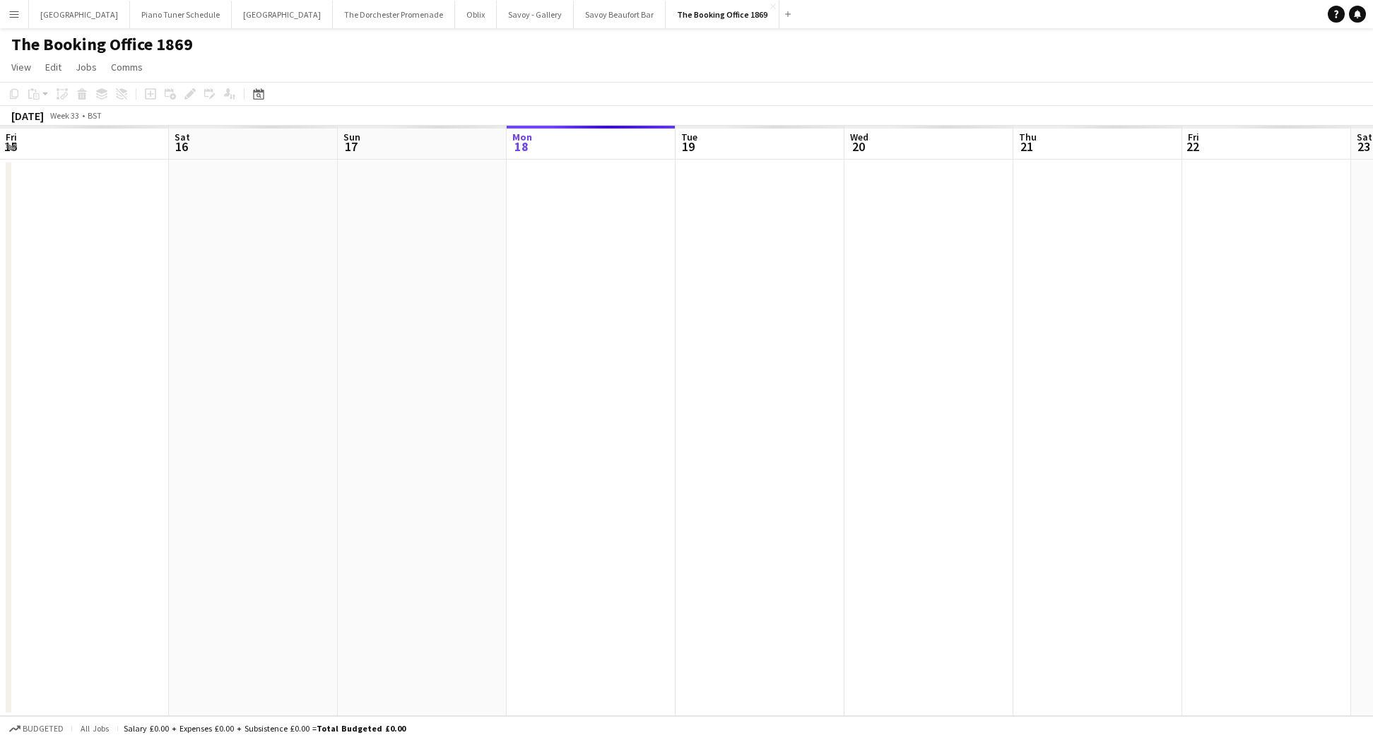
scroll to position [0, 338]
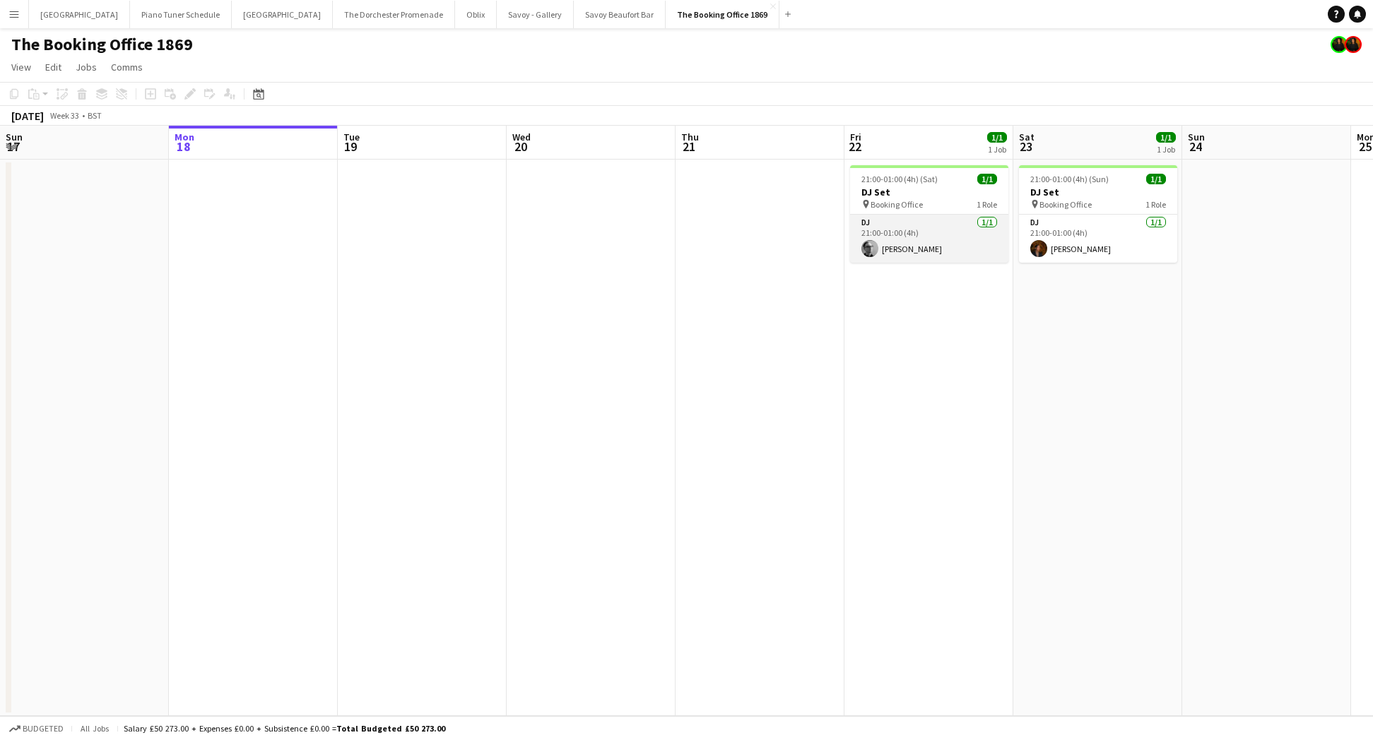
click at [865, 221] on app-card-role "DJ 1/1 21:00-01:00 (4h) Matthew Hayman" at bounding box center [929, 239] width 158 height 48
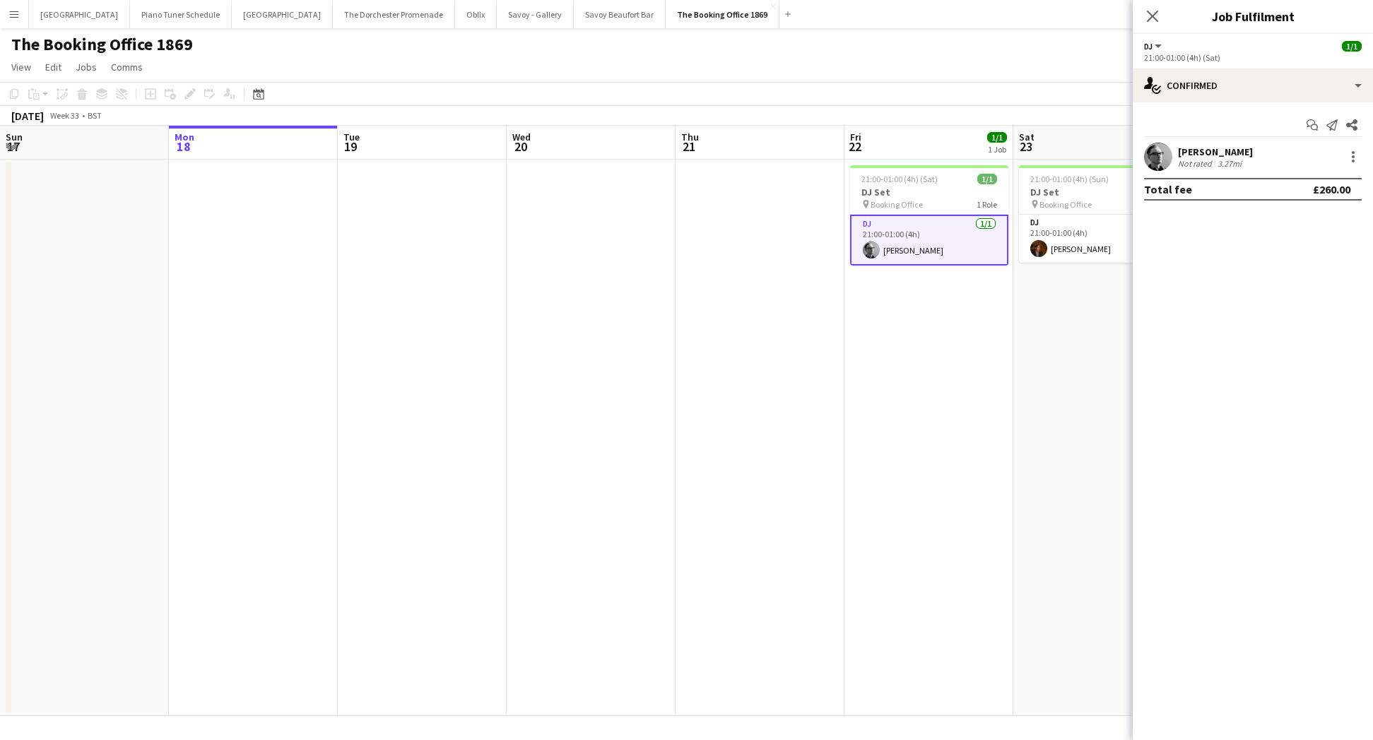
click at [1164, 155] on app-user-avatar at bounding box center [1158, 157] width 28 height 28
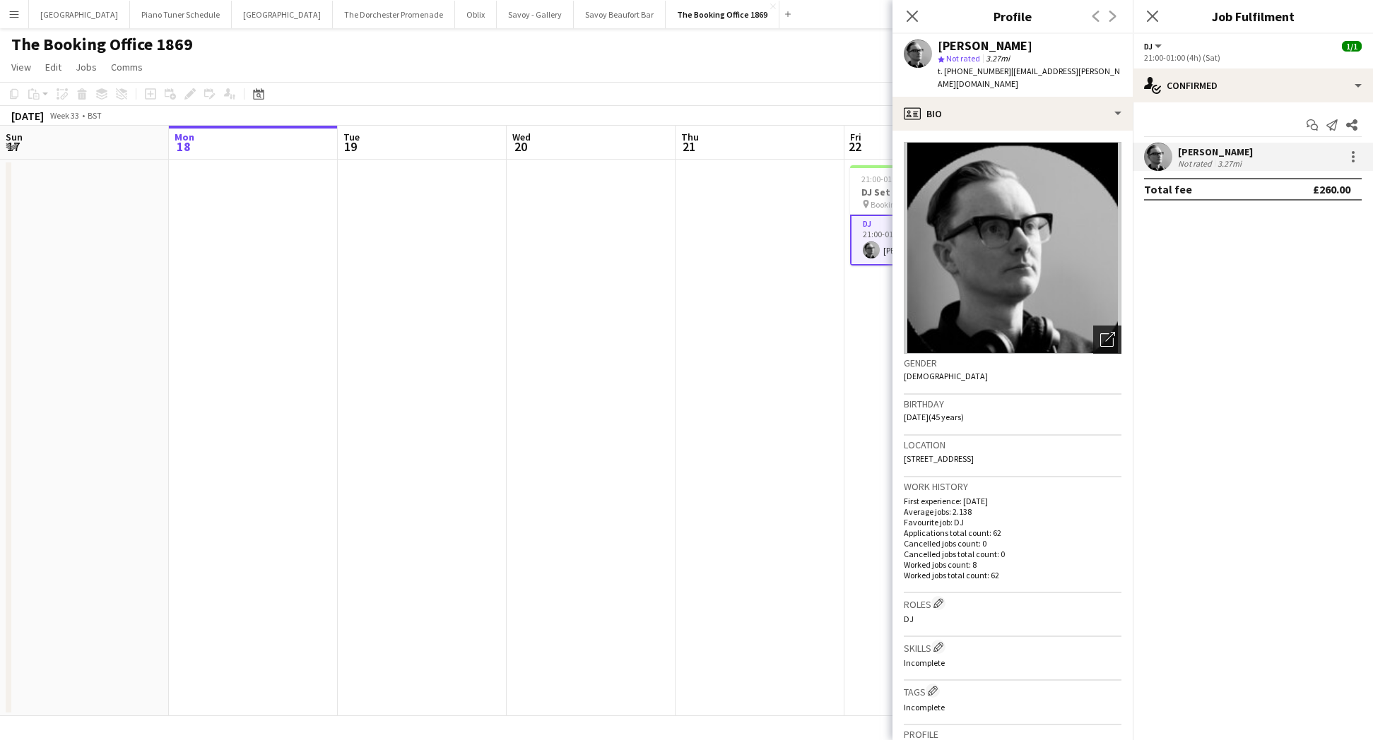
click at [1112, 332] on icon at bounding box center [1110, 337] width 10 height 10
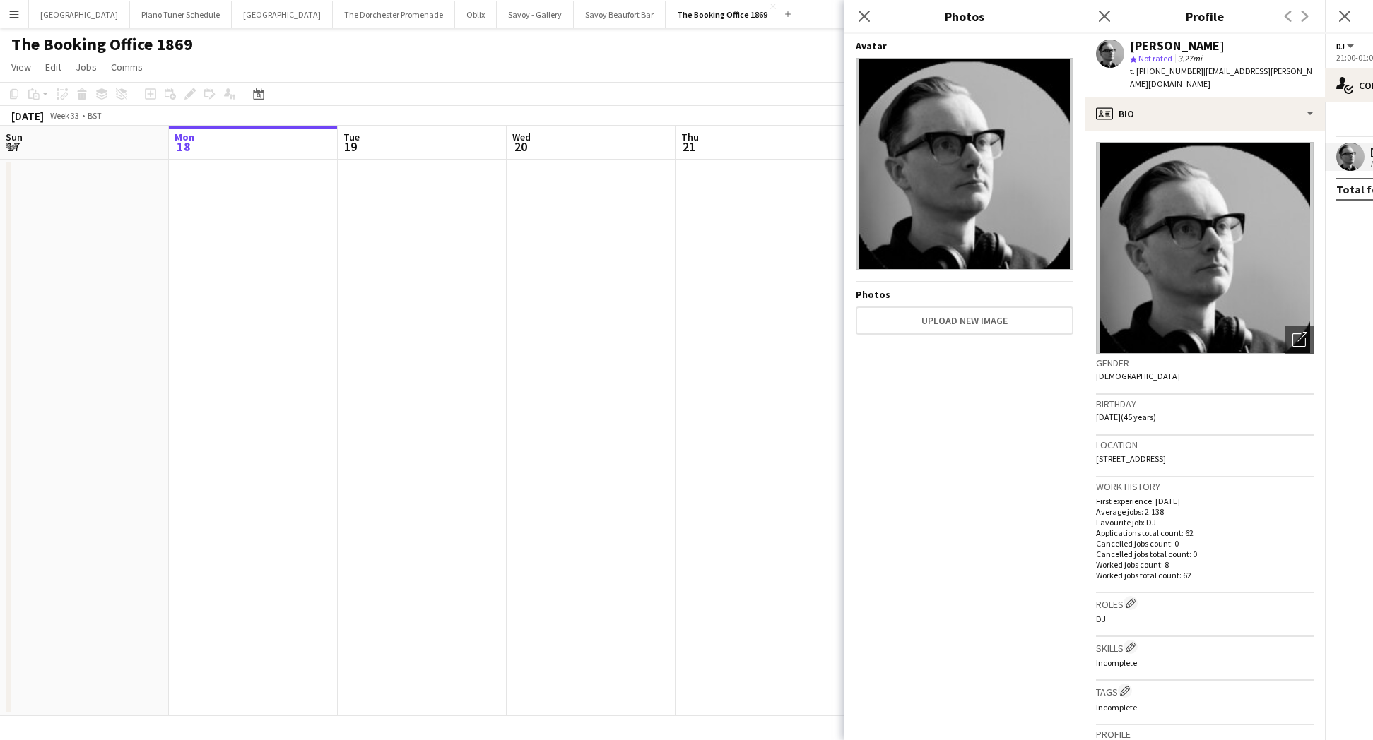
click at [949, 198] on img at bounding box center [965, 164] width 218 height 212
click at [868, 10] on icon "Close pop-in" at bounding box center [863, 15] width 13 height 13
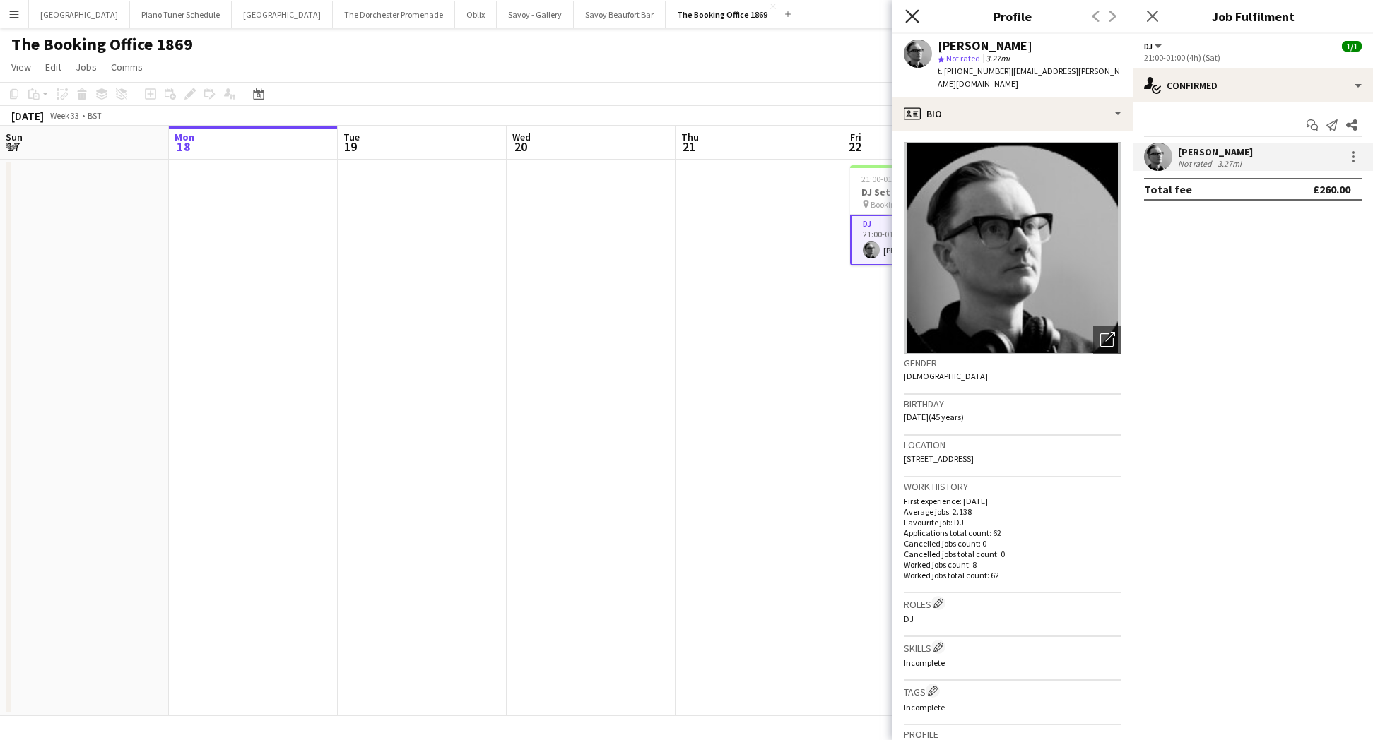
click at [909, 19] on icon at bounding box center [911, 15] width 13 height 13
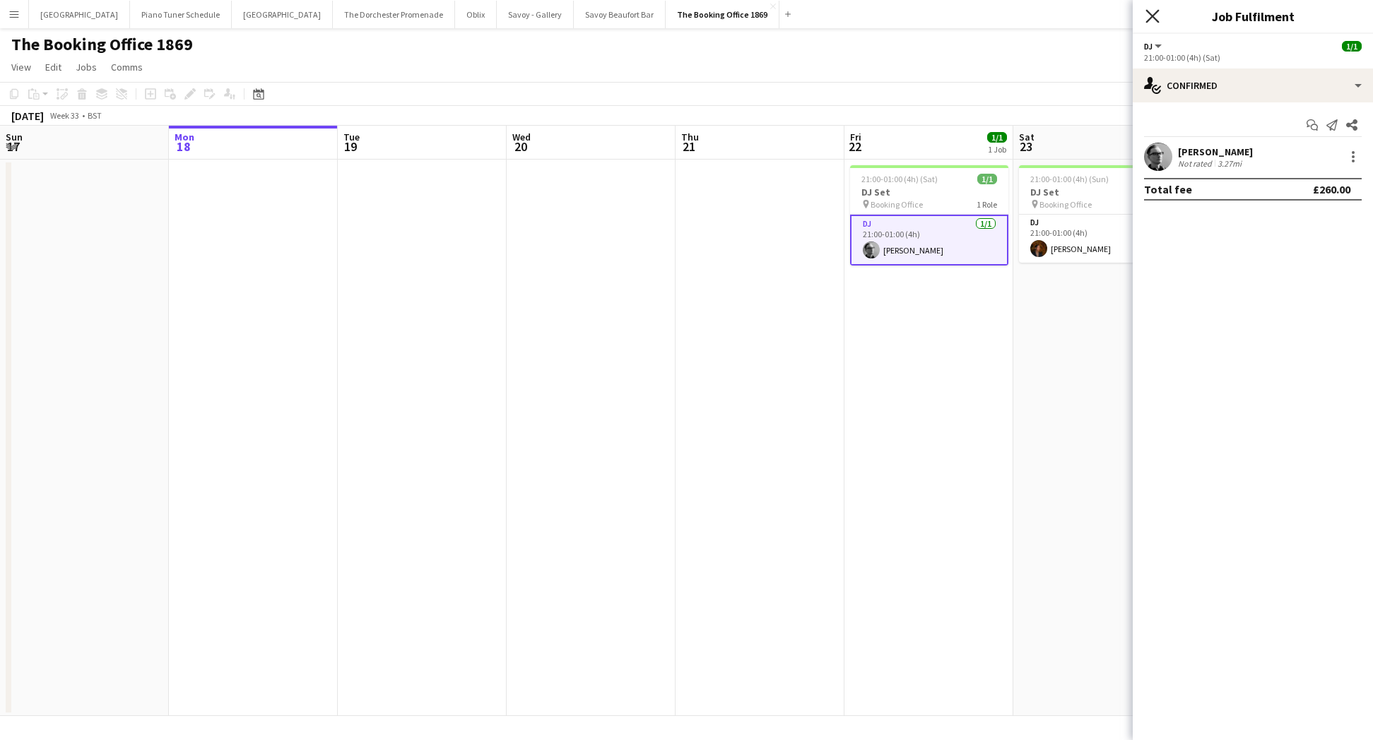
click at [1149, 15] on icon "Close pop-in" at bounding box center [1151, 15] width 13 height 13
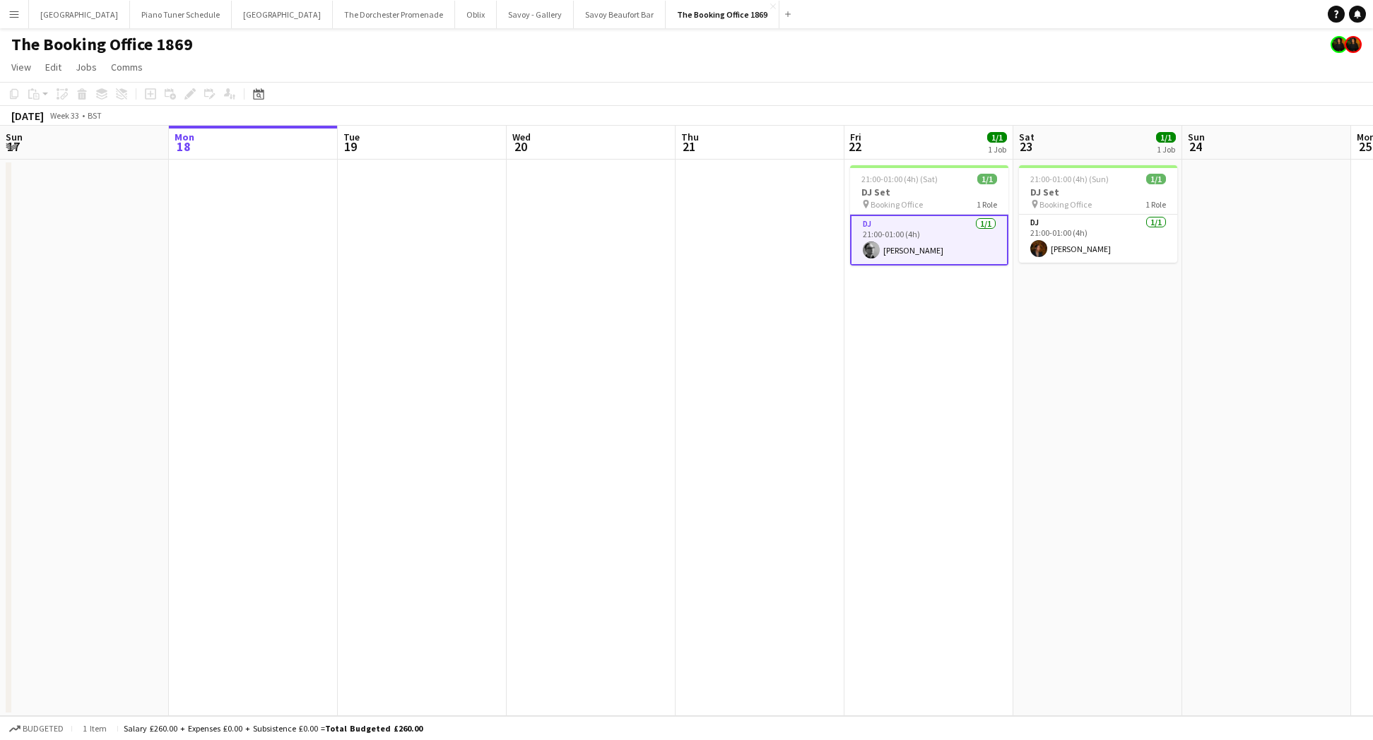
click at [933, 237] on app-card-role "DJ 1/1 21:00-01:00 (4h) Matthew Hayman" at bounding box center [929, 240] width 158 height 51
drag, startPoint x: 943, startPoint y: 252, endPoint x: 875, endPoint y: 248, distance: 67.2
click at [943, 252] on app-card-role "DJ 1/1 21:00-01:00 (4h) Matthew Hayman" at bounding box center [929, 239] width 158 height 48
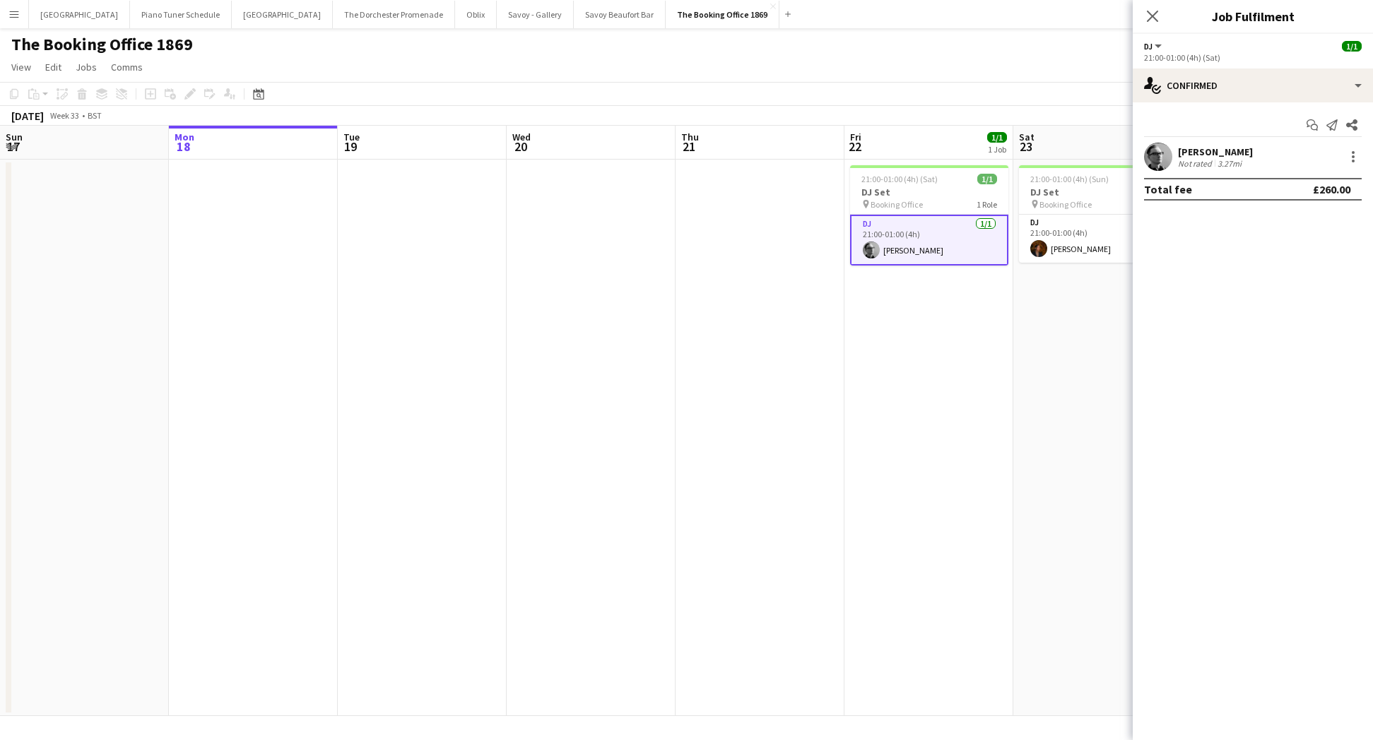
click at [1169, 147] on app-user-avatar at bounding box center [1158, 157] width 28 height 28
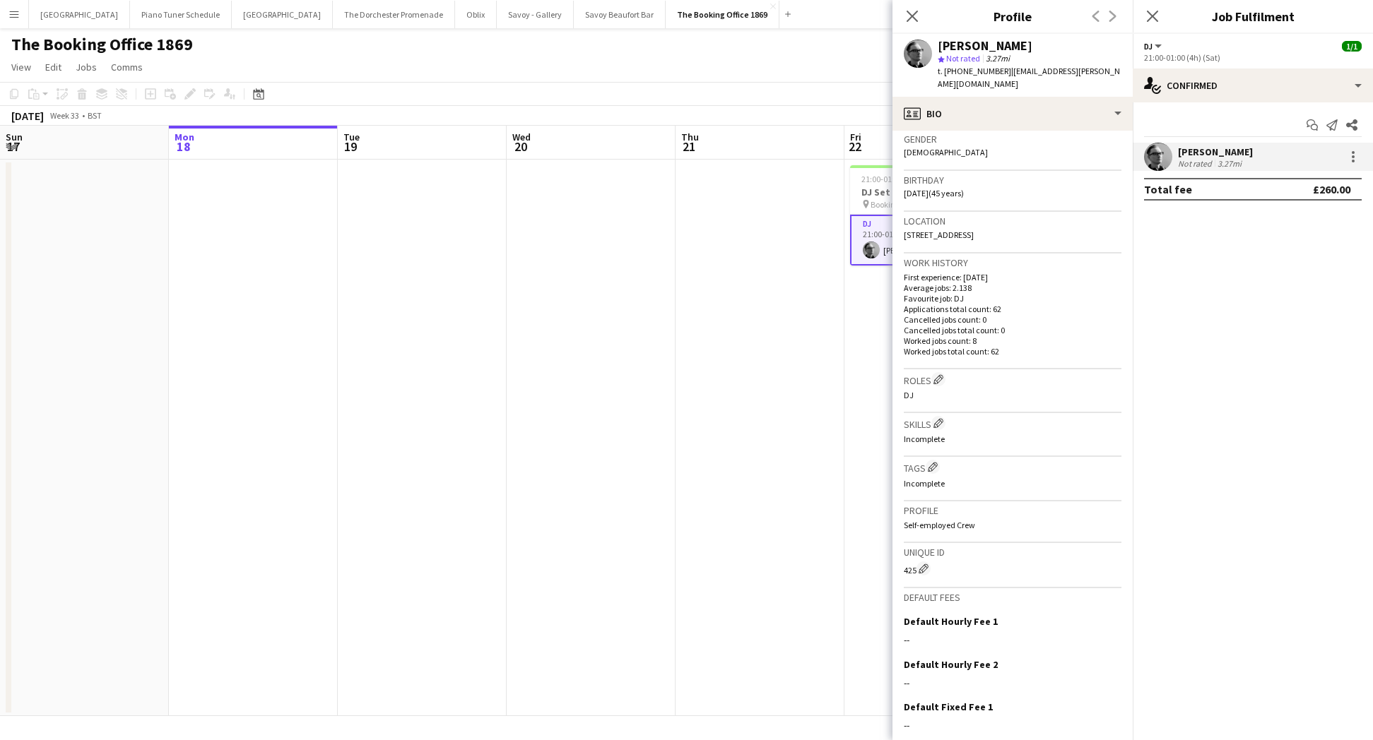
scroll to position [309, 0]
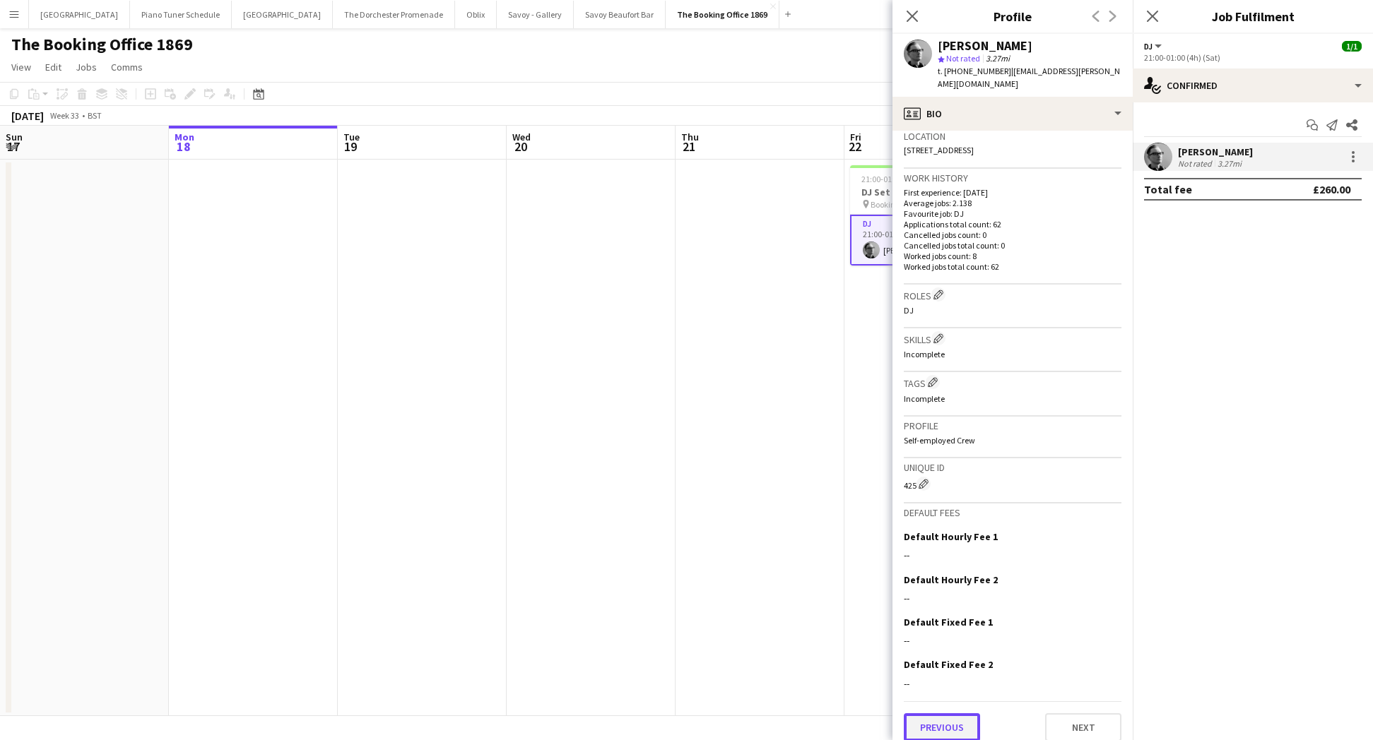
click at [956, 714] on button "Previous" at bounding box center [942, 728] width 76 height 28
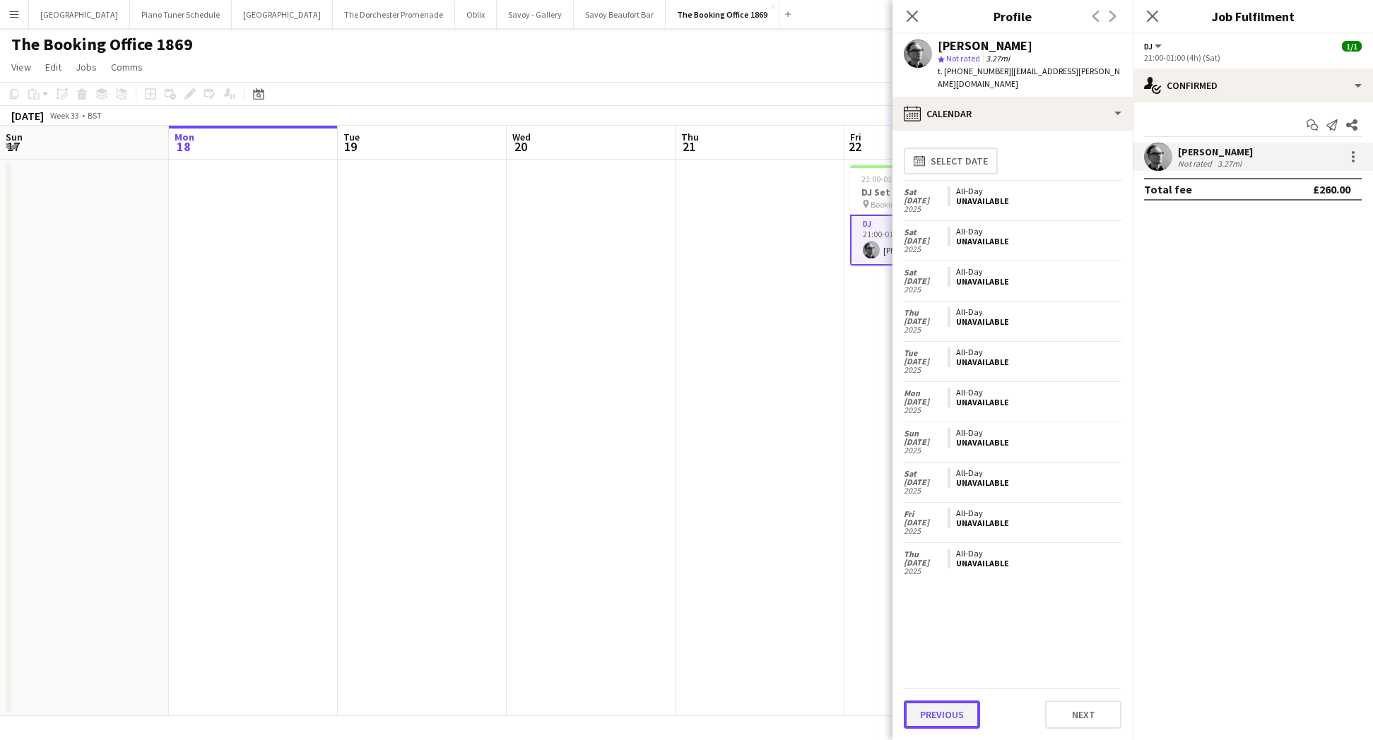
click at [960, 705] on button "Previous" at bounding box center [942, 715] width 76 height 28
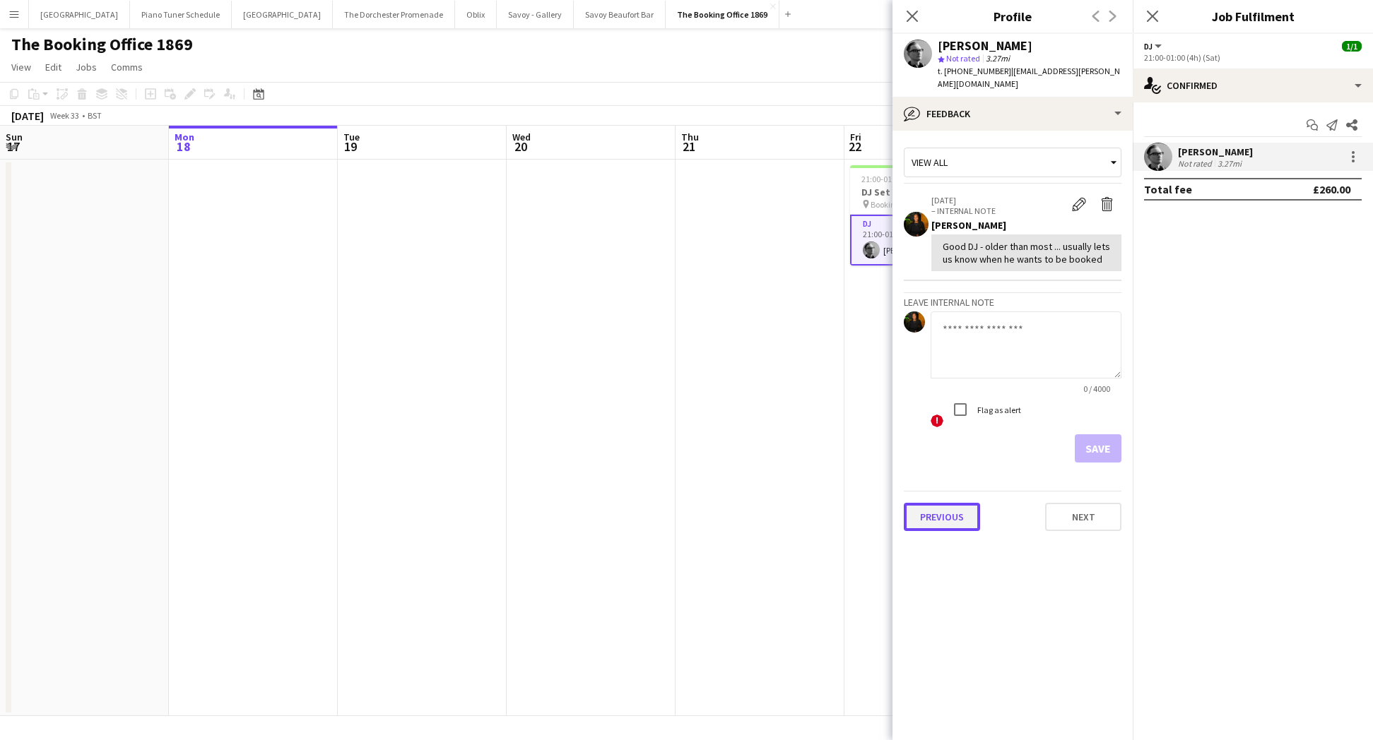
click at [939, 503] on button "Previous" at bounding box center [942, 517] width 76 height 28
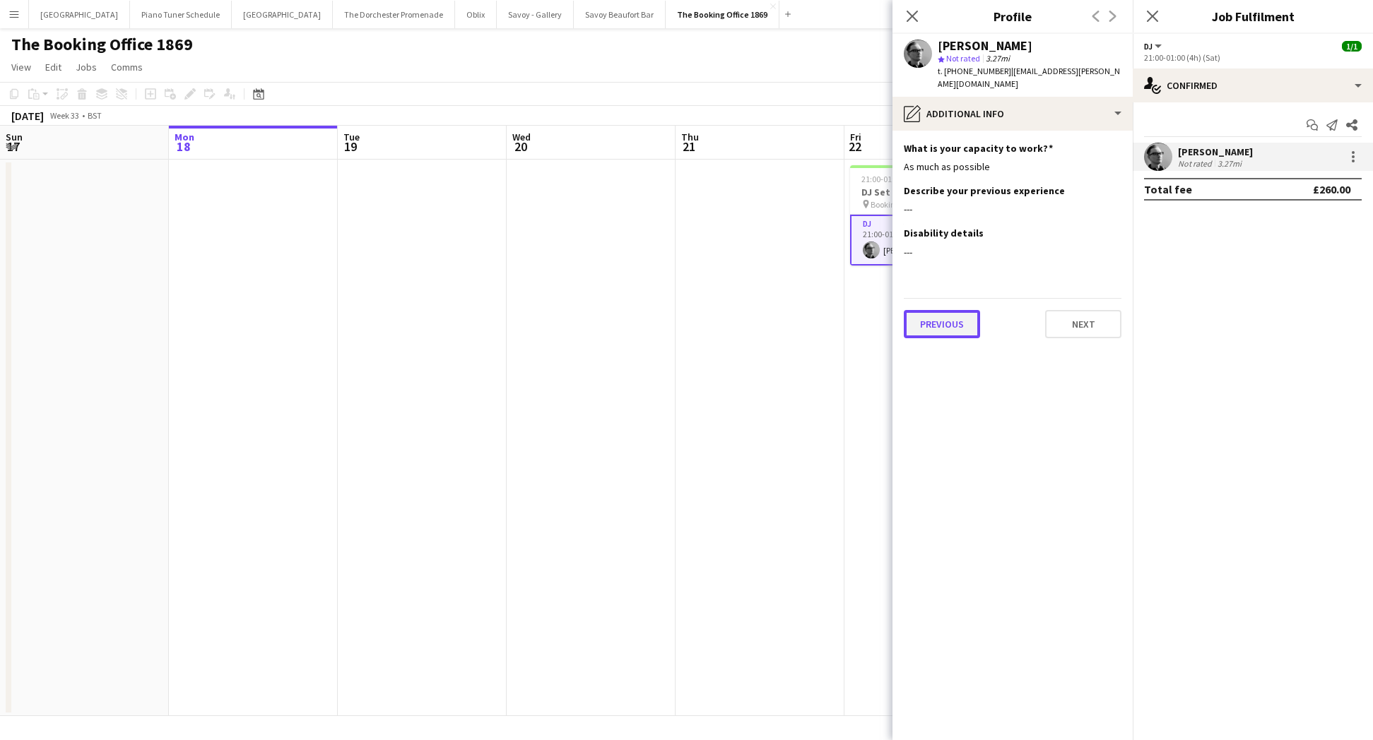
click at [957, 310] on button "Previous" at bounding box center [942, 324] width 76 height 28
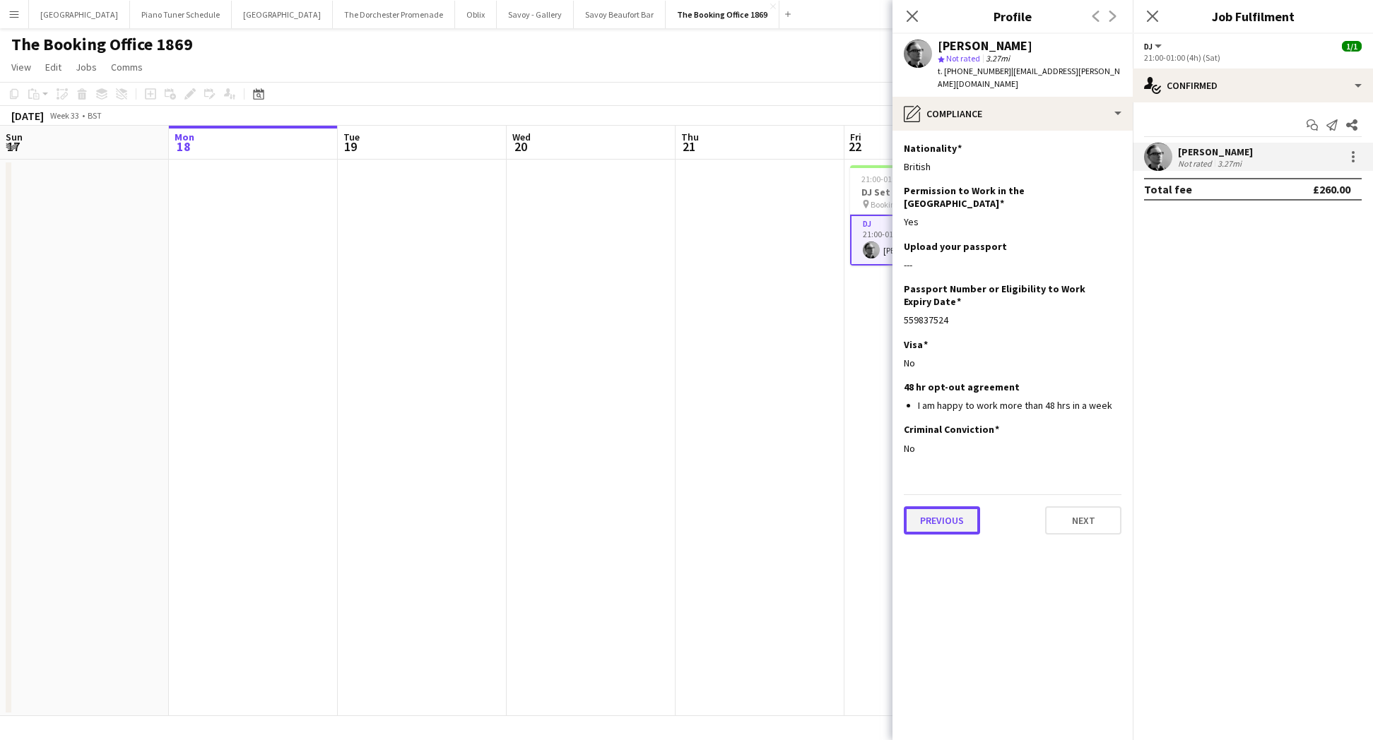
click at [950, 507] on button "Previous" at bounding box center [942, 521] width 76 height 28
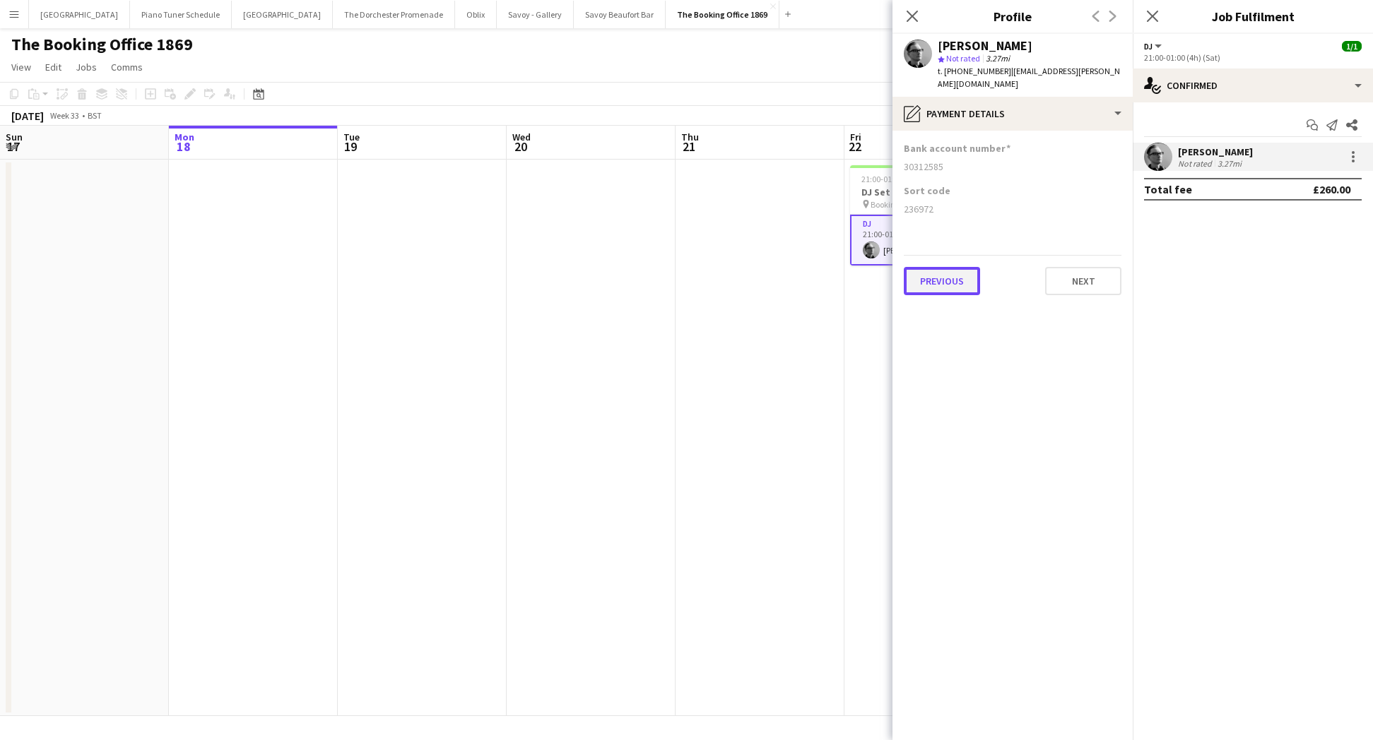
click at [946, 267] on button "Previous" at bounding box center [942, 281] width 76 height 28
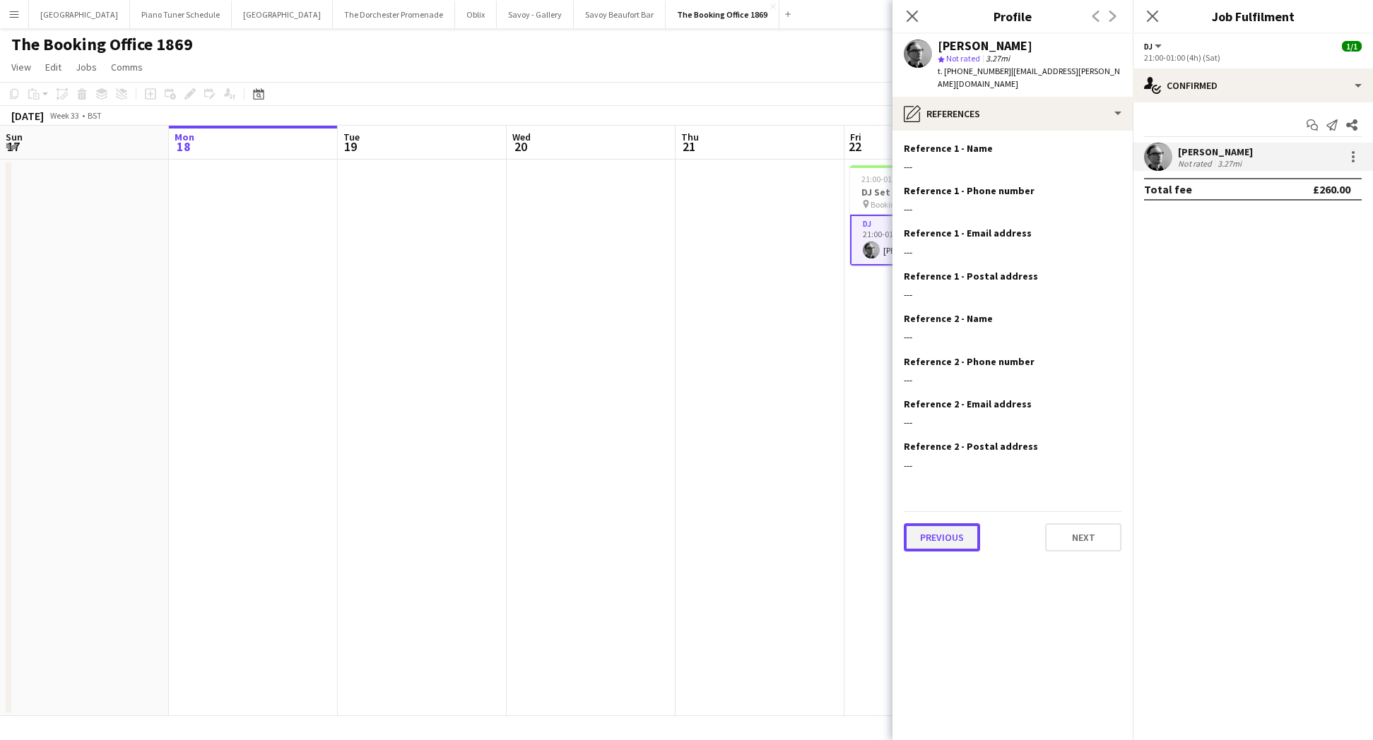
click at [962, 531] on button "Previous" at bounding box center [942, 538] width 76 height 28
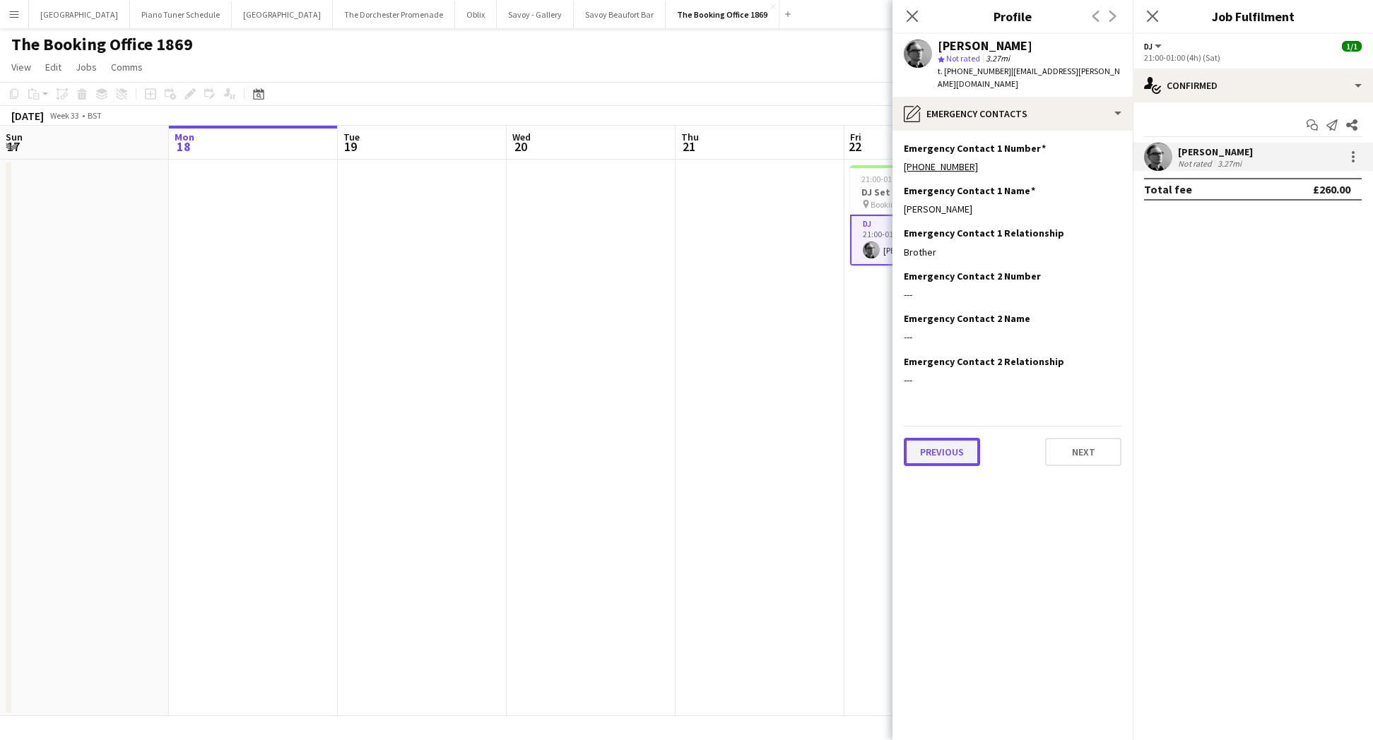
click at [961, 438] on button "Previous" at bounding box center [942, 452] width 76 height 28
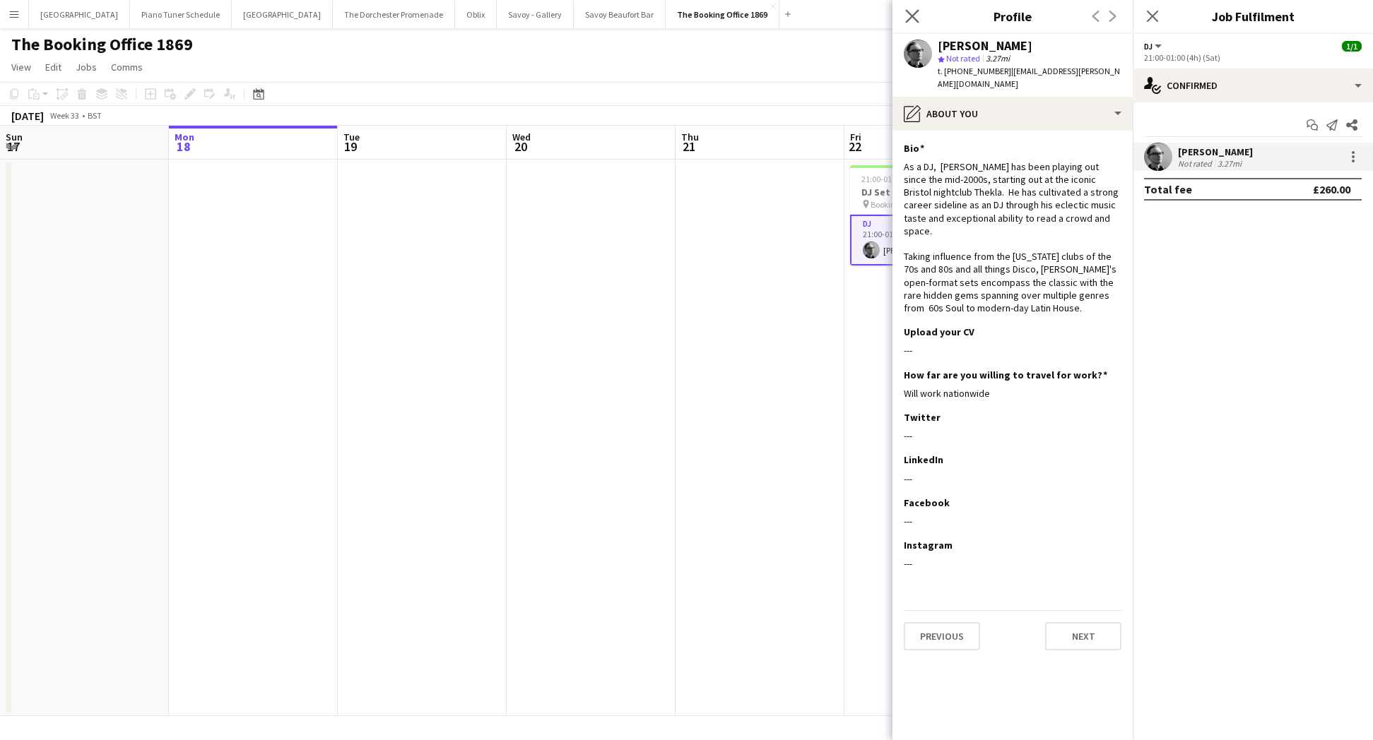
click at [915, 23] on app-icon "Close pop-in" at bounding box center [912, 16] width 20 height 20
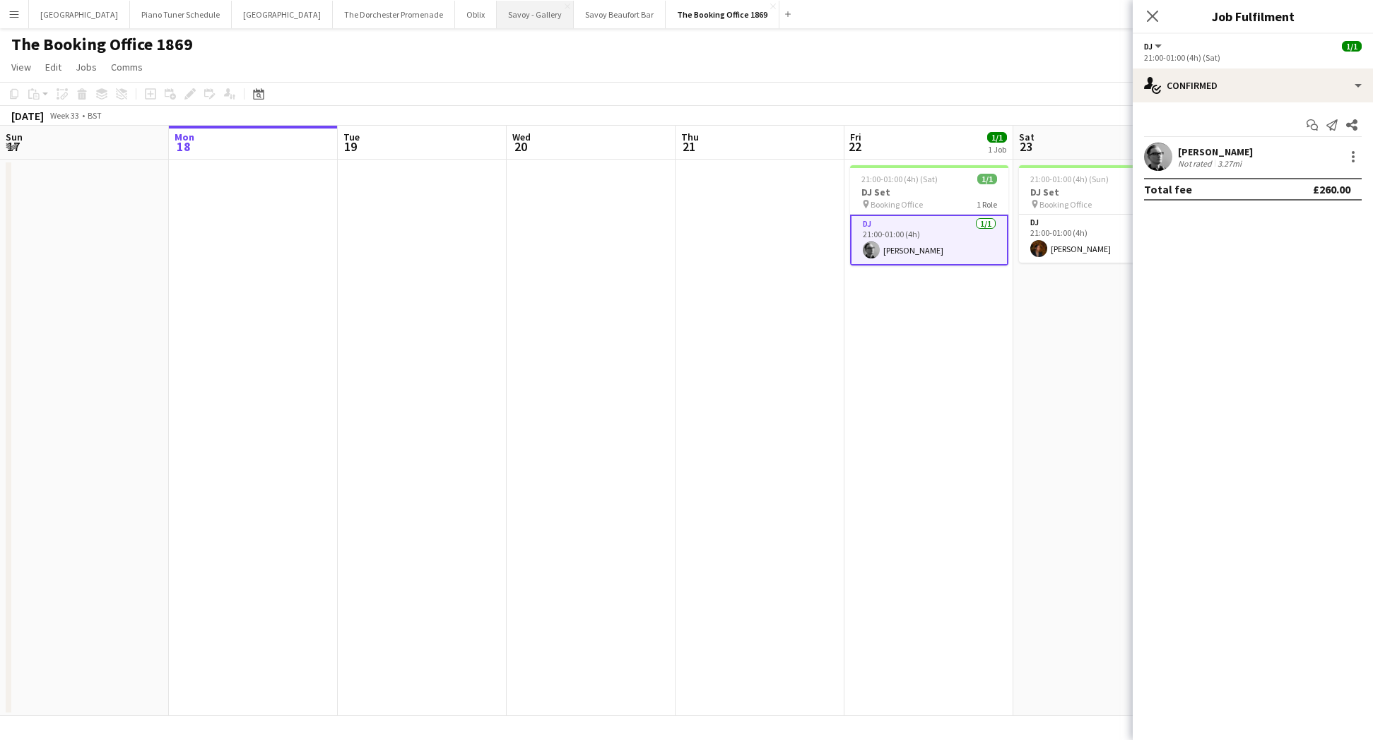
click at [497, 21] on button "Savoy - Gallery Close" at bounding box center [535, 15] width 77 height 28
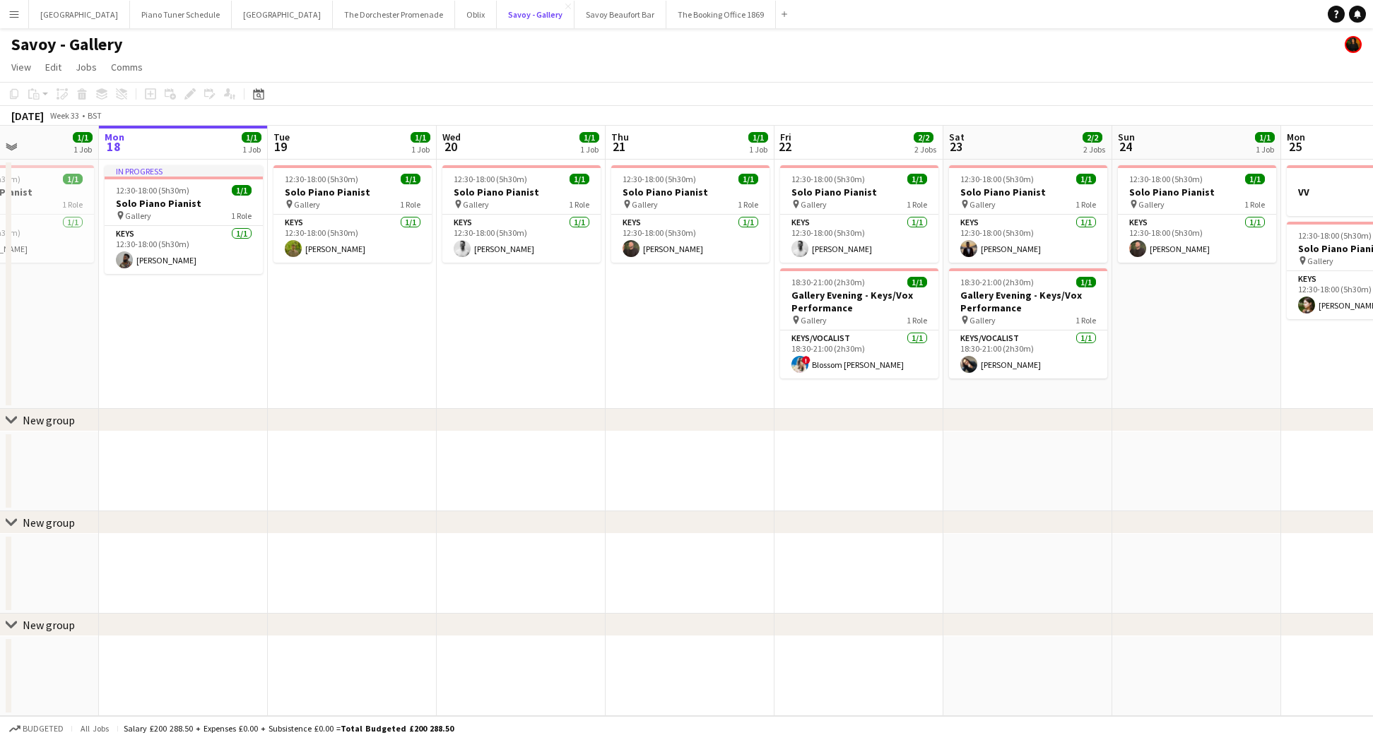
scroll to position [0, 579]
